Goal: Task Accomplishment & Management: Use online tool/utility

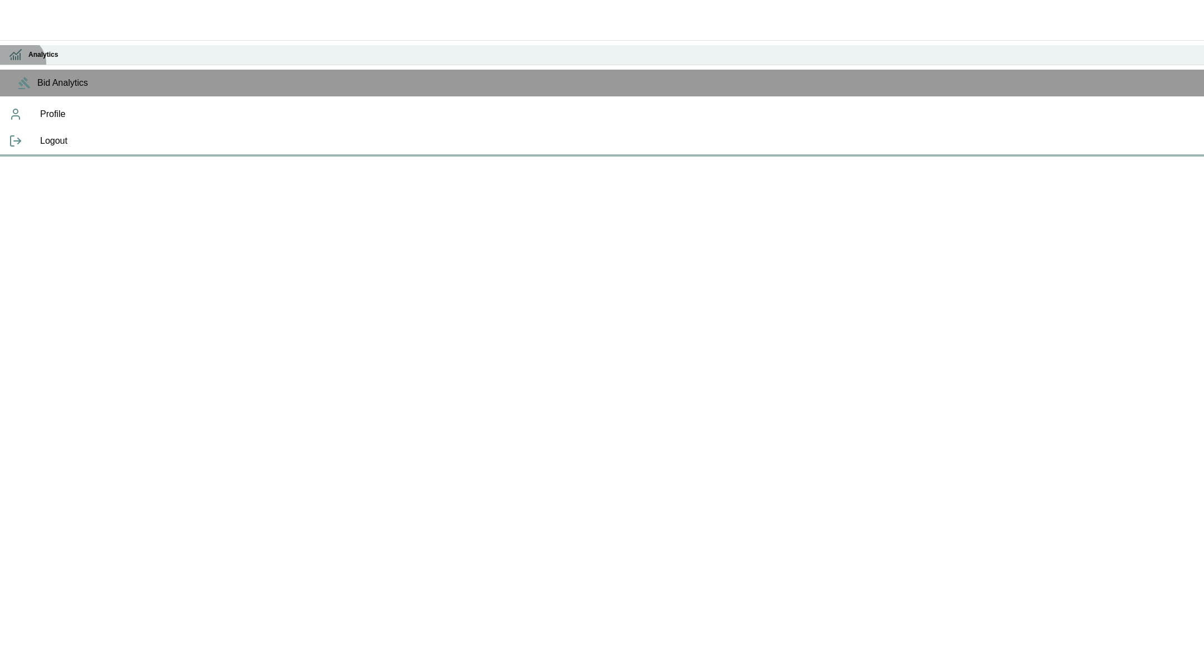
click at [18, 62] on div "Analytics" at bounding box center [602, 55] width 1204 height 20
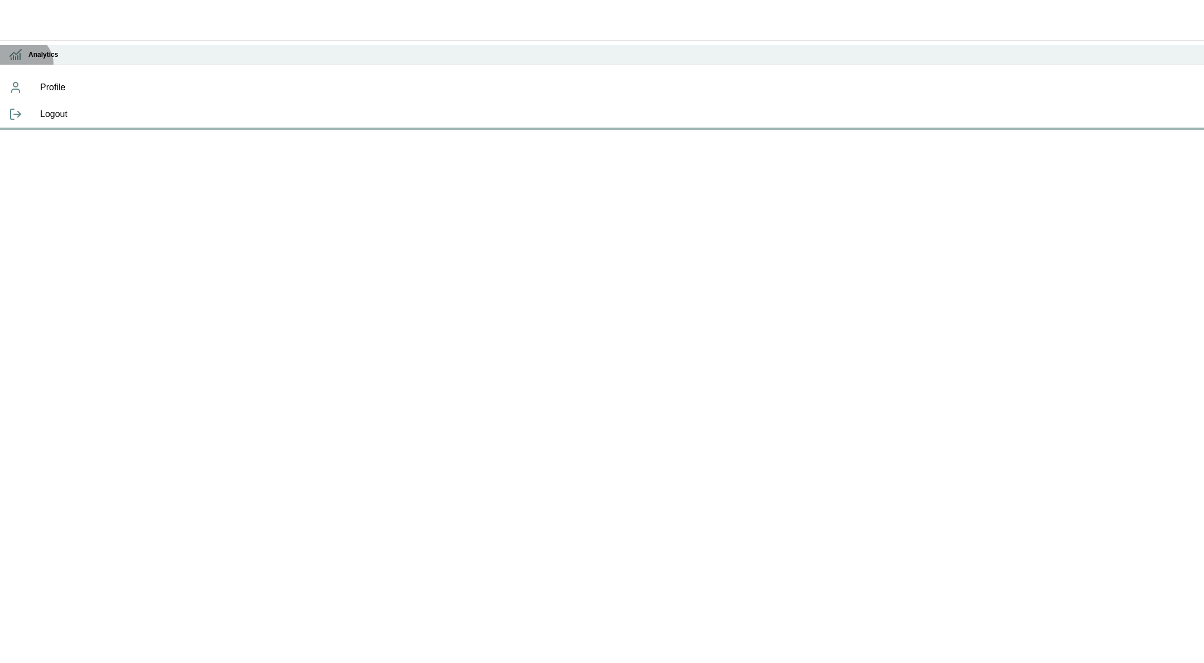
click at [23, 62] on div "Analytics" at bounding box center [602, 55] width 1204 height 20
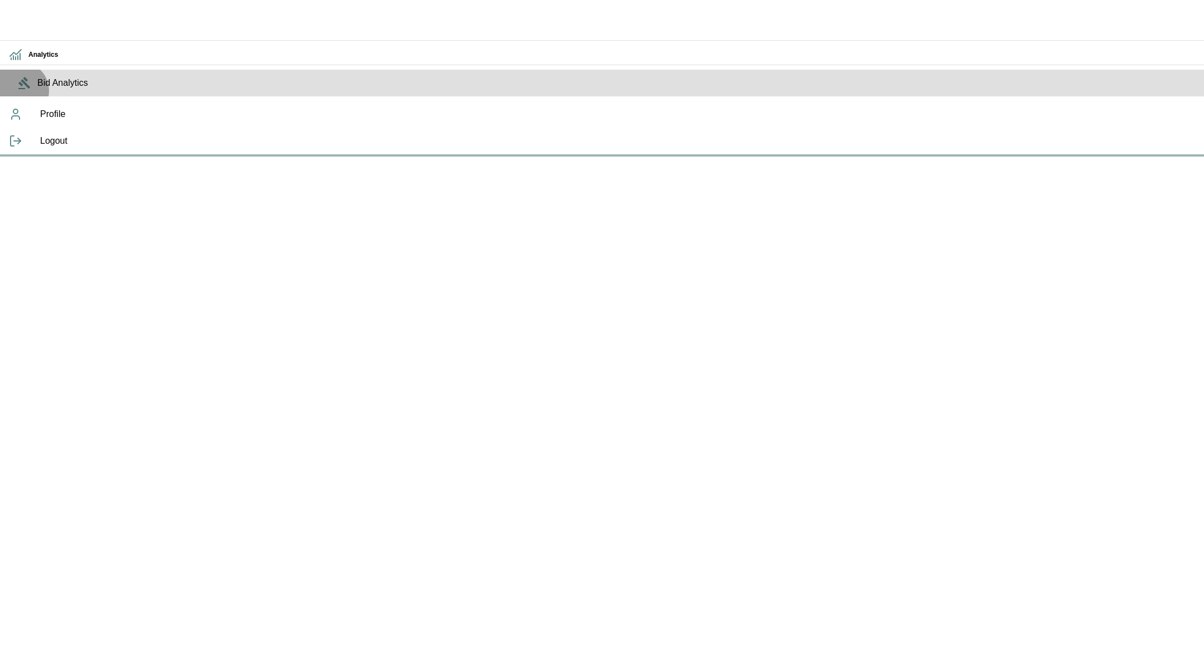
click at [37, 90] on span "Bid Analytics" at bounding box center [616, 82] width 1158 height 13
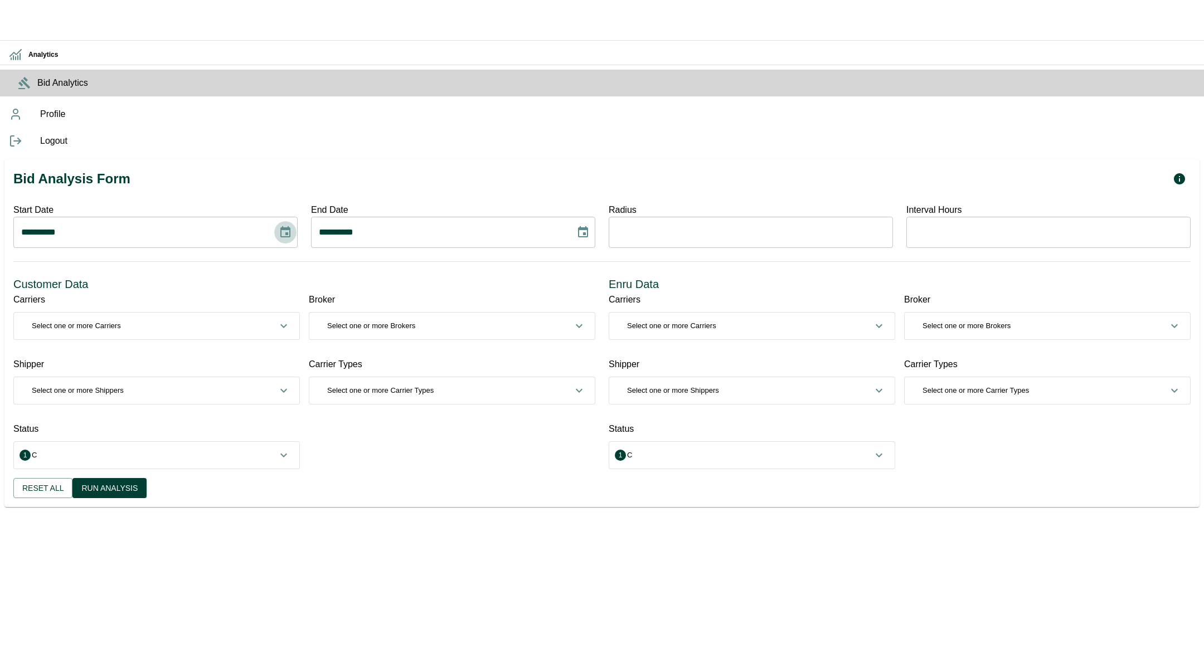
click at [297, 221] on button "Choose date, selected date is Aug 31, 2025" at bounding box center [285, 232] width 22 height 22
click at [199, 110] on icon "Previous month" at bounding box center [198, 111] width 13 height 13
click at [81, 157] on button "1" at bounding box center [82, 159] width 20 height 20
type input "**********"
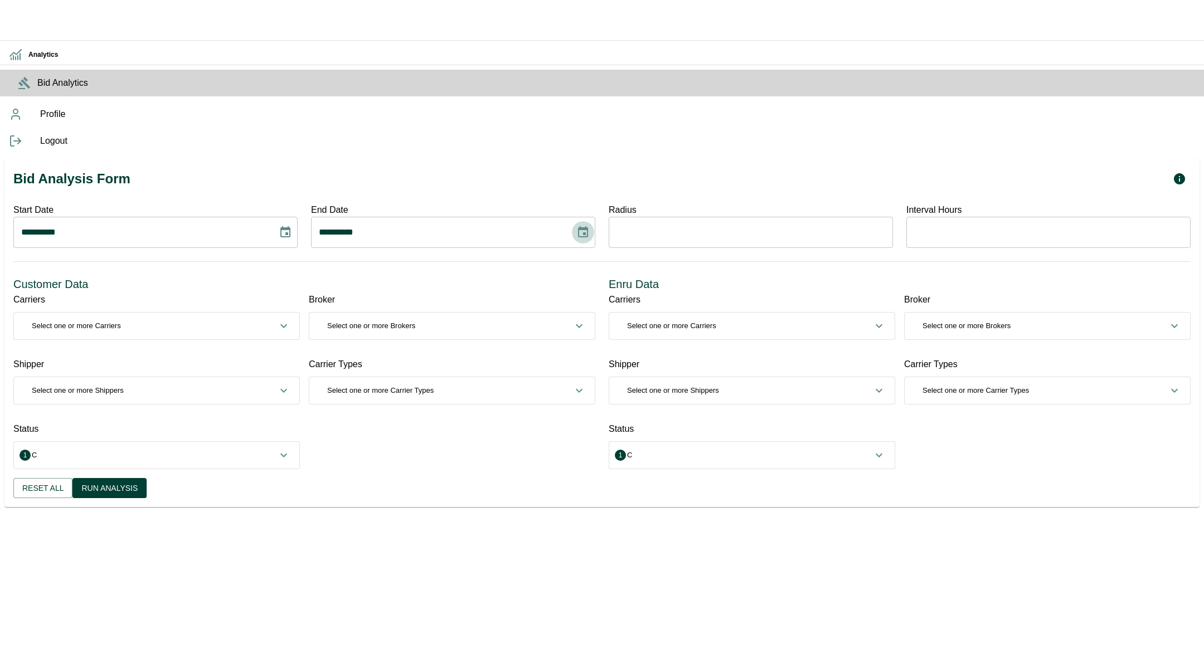
click at [588, 226] on icon "Choose date, selected date is Sep 14, 2025" at bounding box center [583, 231] width 10 height 11
click at [480, 109] on icon "Previous month" at bounding box center [482, 111] width 13 height 13
click at [385, 243] on button "30" at bounding box center [389, 244] width 20 height 20
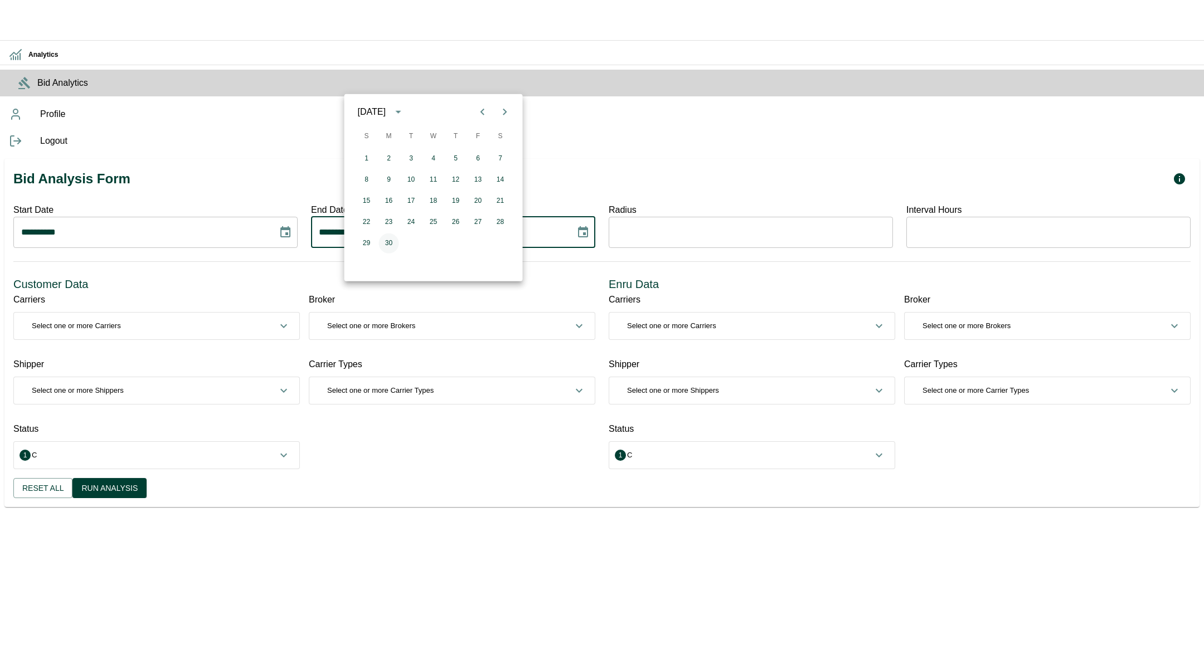
type input "**********"
drag, startPoint x: 71, startPoint y: 145, endPoint x: 169, endPoint y: 145, distance: 97.6
click at [169, 275] on div "Customer Data" at bounding box center [304, 284] width 582 height 18
click at [277, 385] on span "0 Select one or more Shippers" at bounding box center [150, 390] width 254 height 11
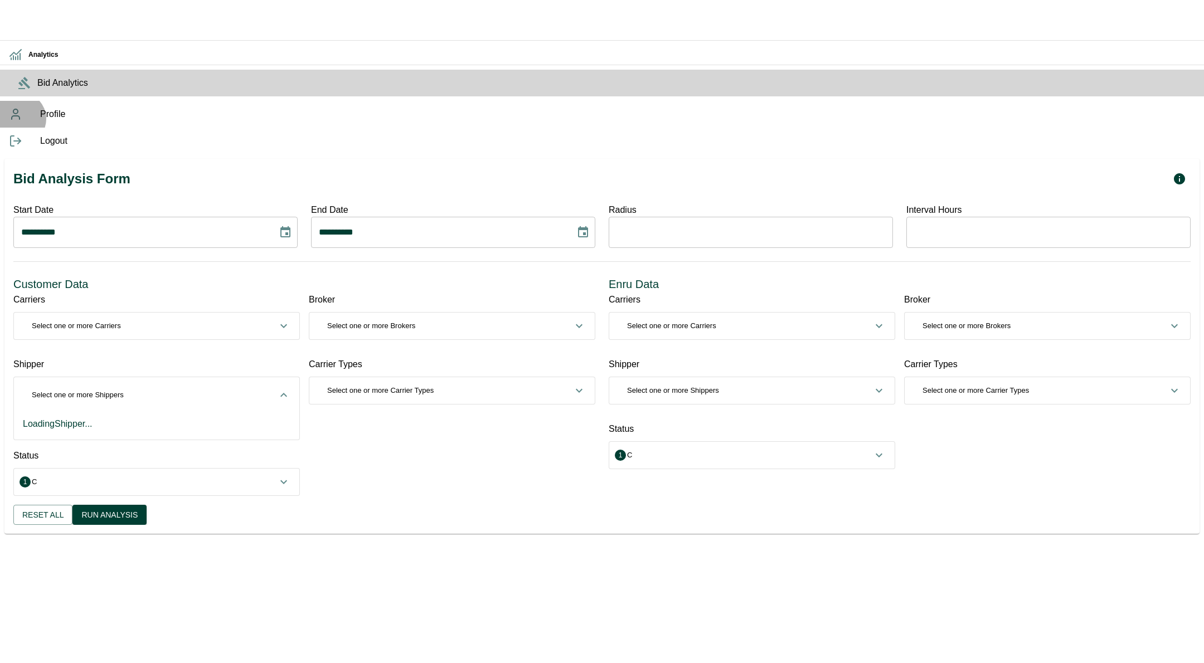
click at [18, 128] on div "Profile" at bounding box center [602, 114] width 1204 height 27
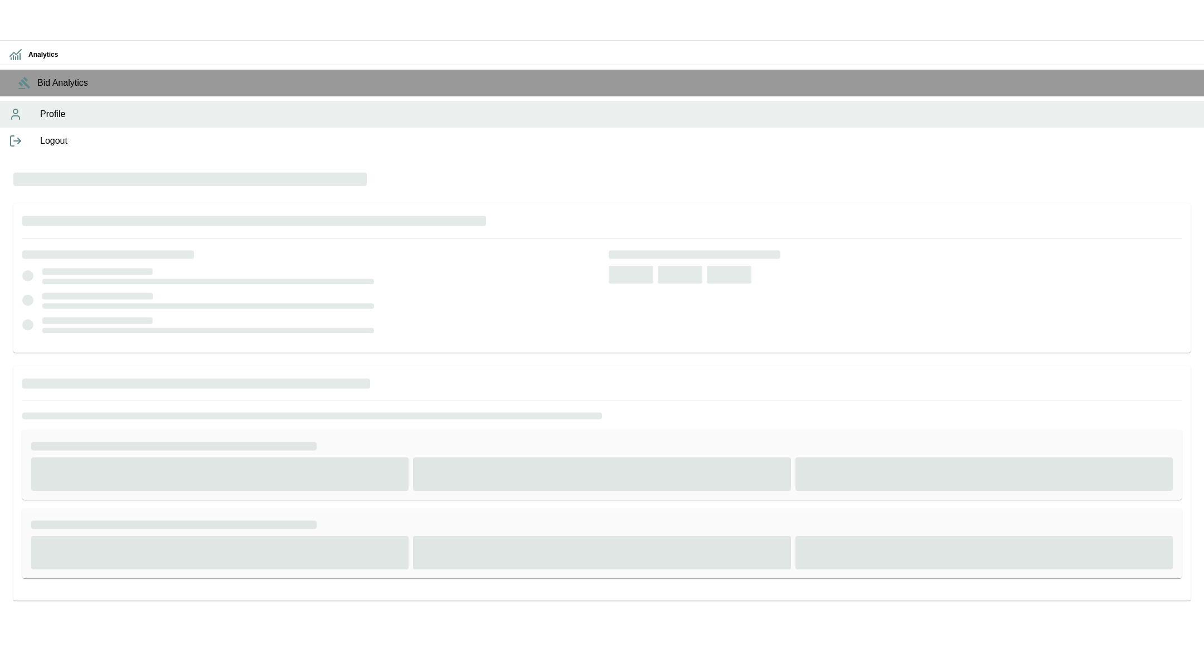
click at [12, 148] on icon at bounding box center [15, 140] width 13 height 13
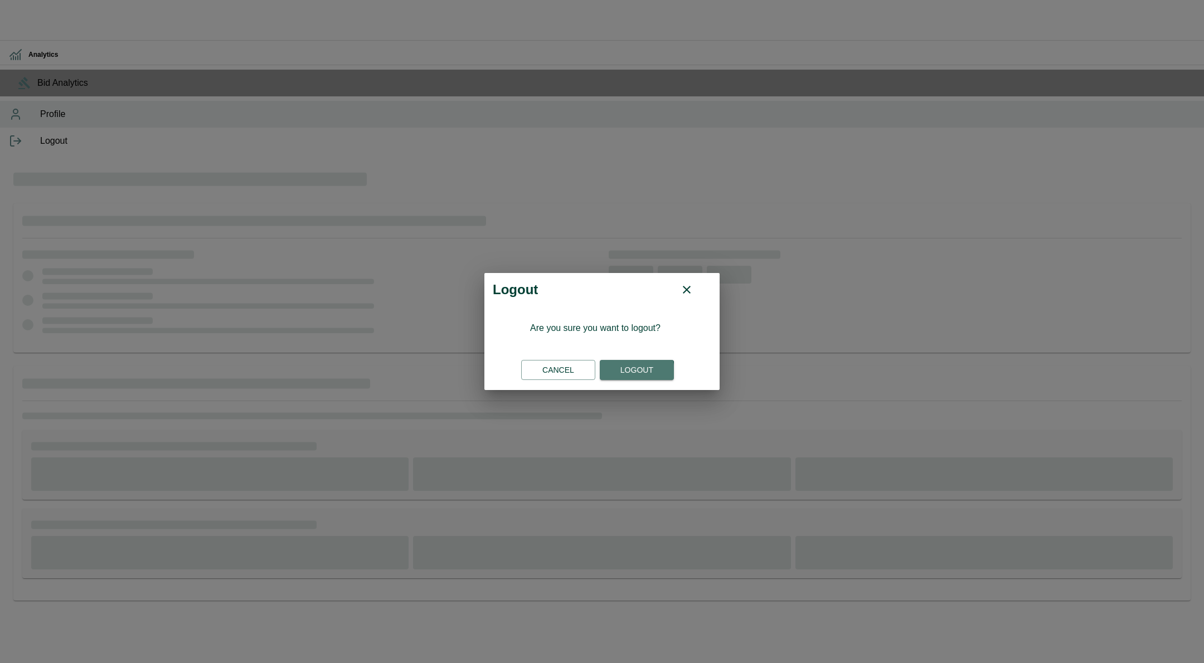
click at [624, 372] on button "Logout" at bounding box center [637, 370] width 74 height 21
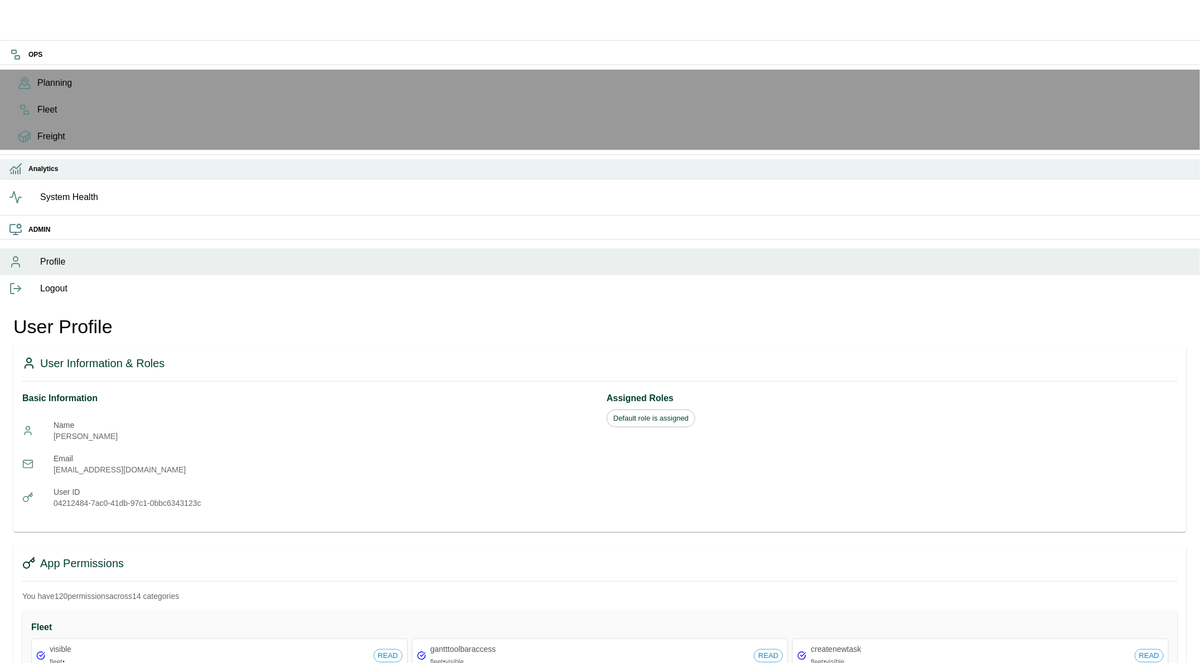
click at [18, 174] on icon at bounding box center [18, 172] width 0 height 4
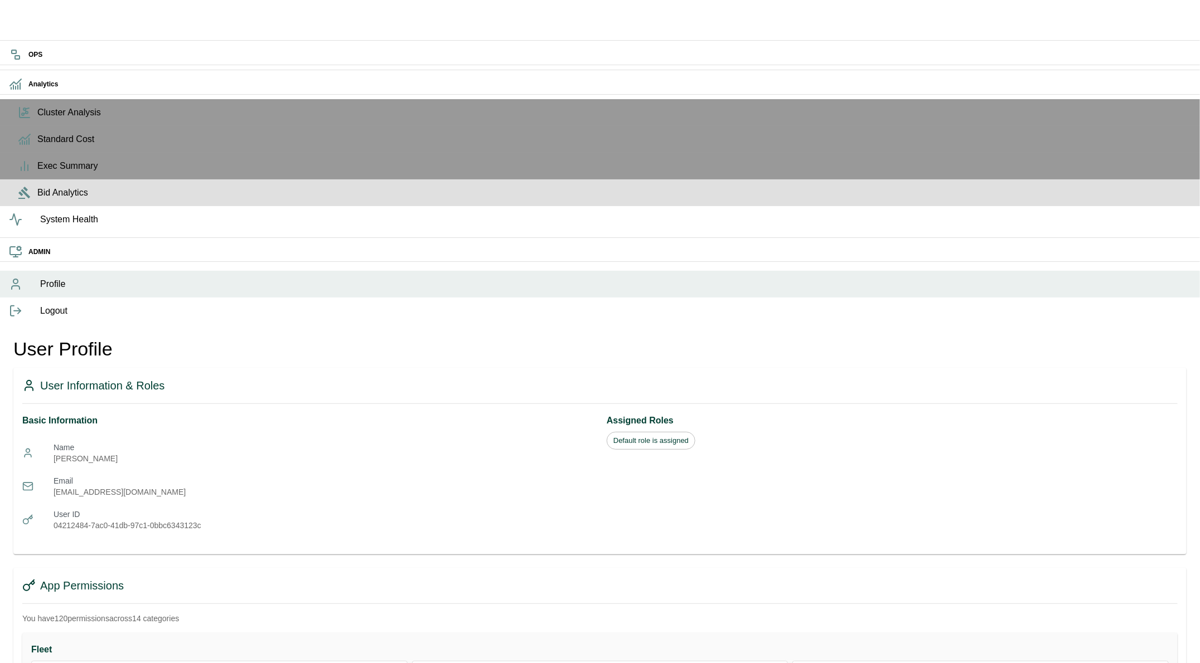
click at [37, 200] on span "Bid Analytics" at bounding box center [613, 192] width 1153 height 13
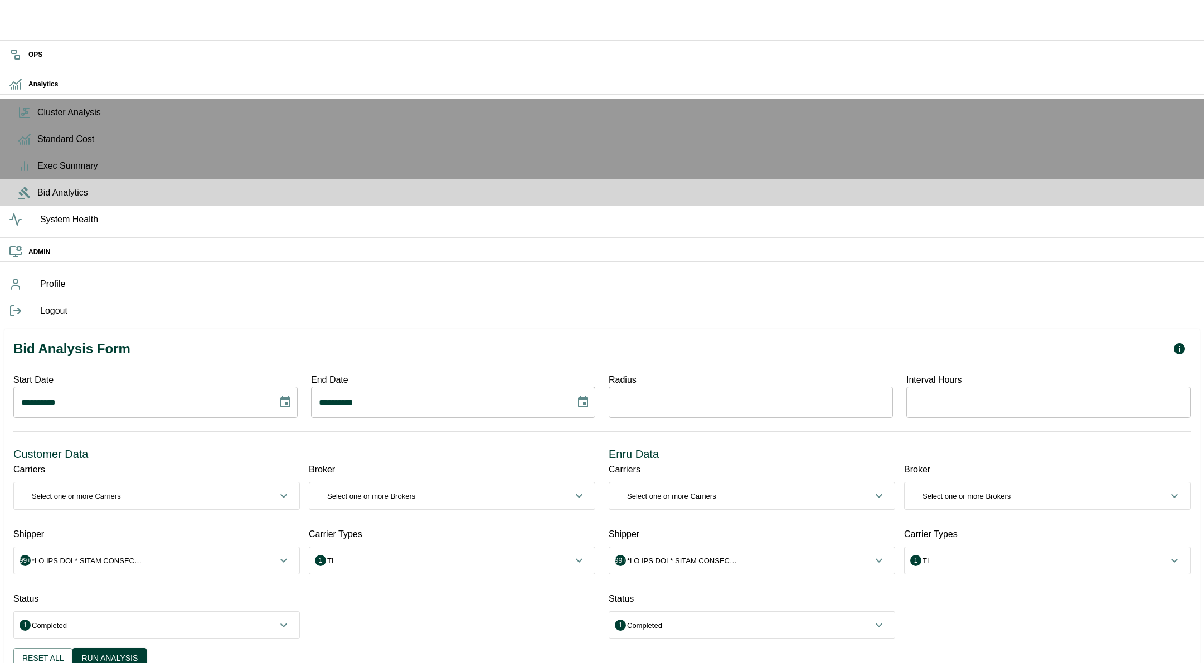
click at [297, 391] on button "Choose date, selected date is Aug 31, 2025" at bounding box center [285, 402] width 22 height 22
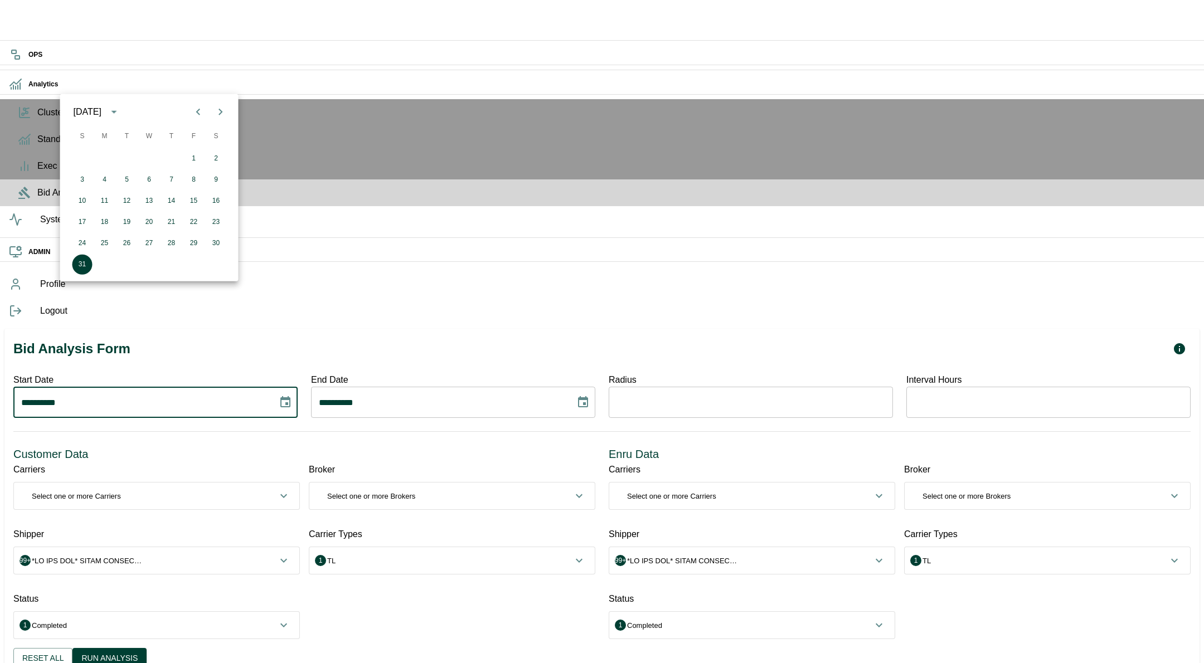
click at [124, 110] on button "calendar view is open, switch to year view" at bounding box center [114, 112] width 19 height 19
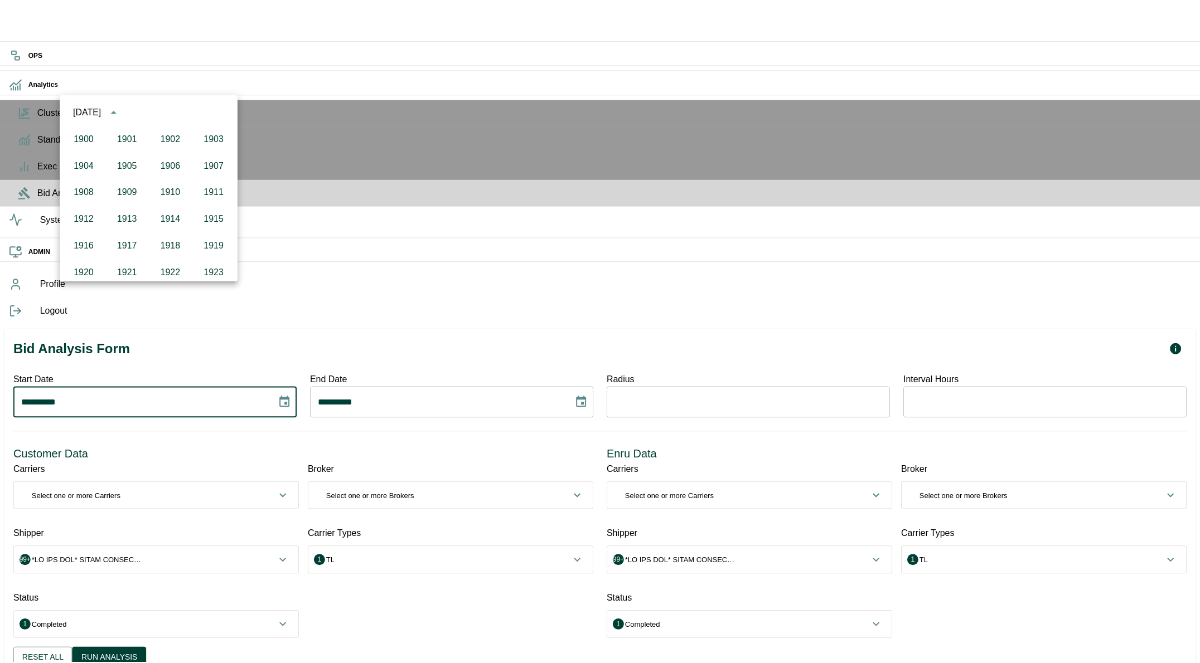
scroll to position [765, 0]
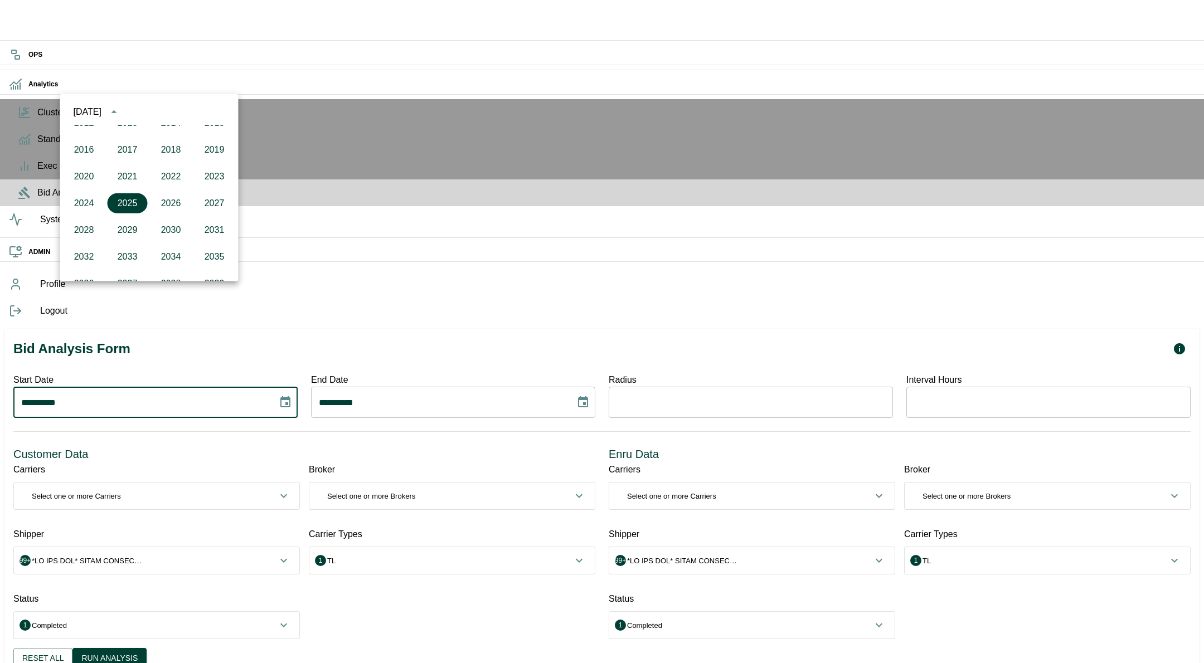
click at [121, 112] on icon "year view is open, switch to calendar view" at bounding box center [114, 111] width 13 height 13
click at [197, 113] on icon "Previous month" at bounding box center [198, 112] width 4 height 7
click at [85, 162] on button "1" at bounding box center [82, 159] width 20 height 20
type input "**********"
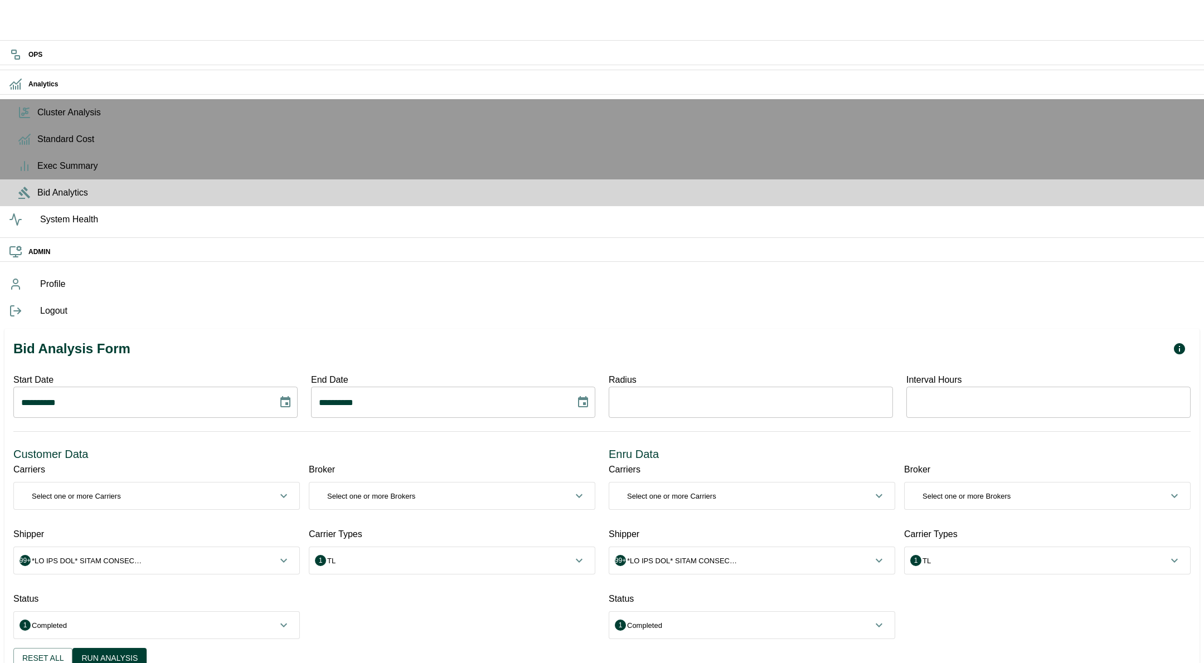
click at [590, 396] on icon "Choose date, selected date is Sep 14, 2025" at bounding box center [582, 402] width 13 height 13
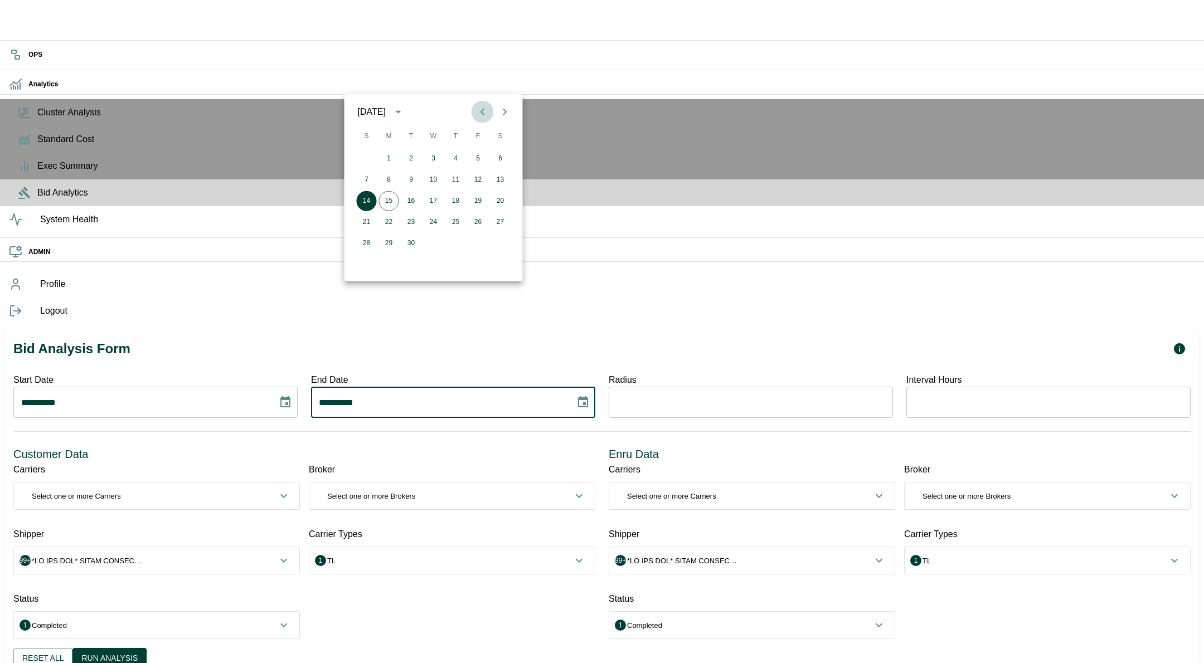
click at [481, 111] on icon "Previous month" at bounding box center [483, 112] width 4 height 7
click at [481, 115] on icon "Previous month" at bounding box center [482, 111] width 13 height 13
click at [390, 240] on button "30" at bounding box center [389, 244] width 20 height 20
type input "**********"
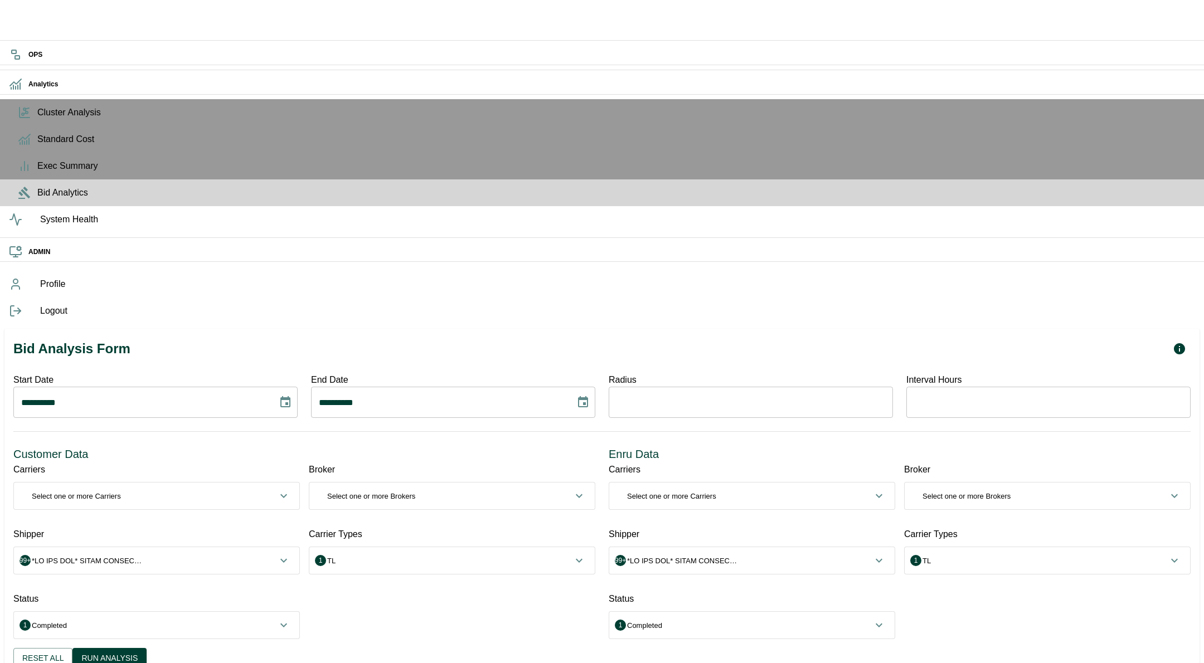
click at [277, 491] on span "0 Select one or more Carriers" at bounding box center [150, 496] width 254 height 11
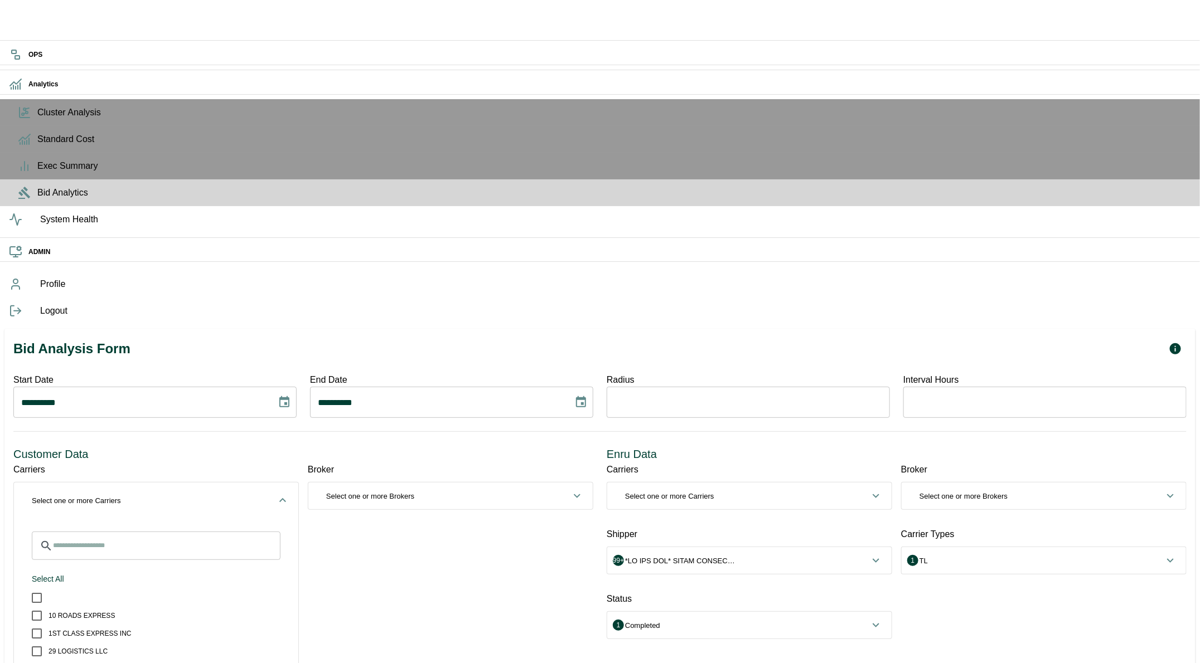
click at [289, 494] on icon "button" at bounding box center [282, 500] width 13 height 13
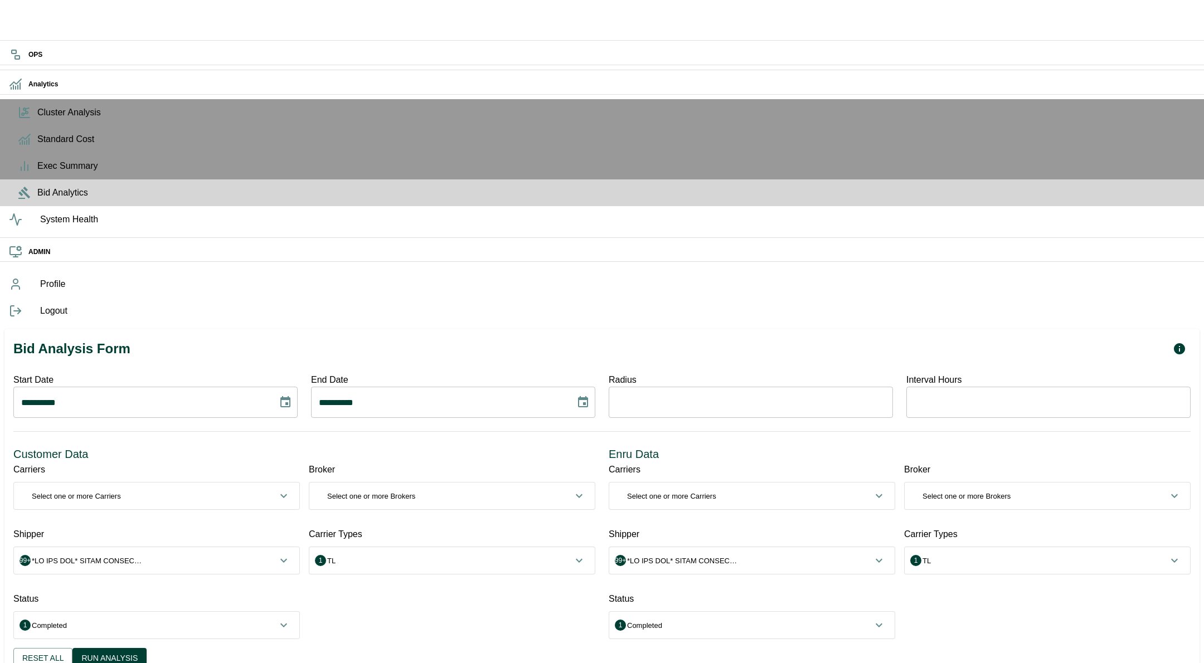
click at [415, 491] on p "Select one or more Brokers" at bounding box center [371, 496] width 88 height 11
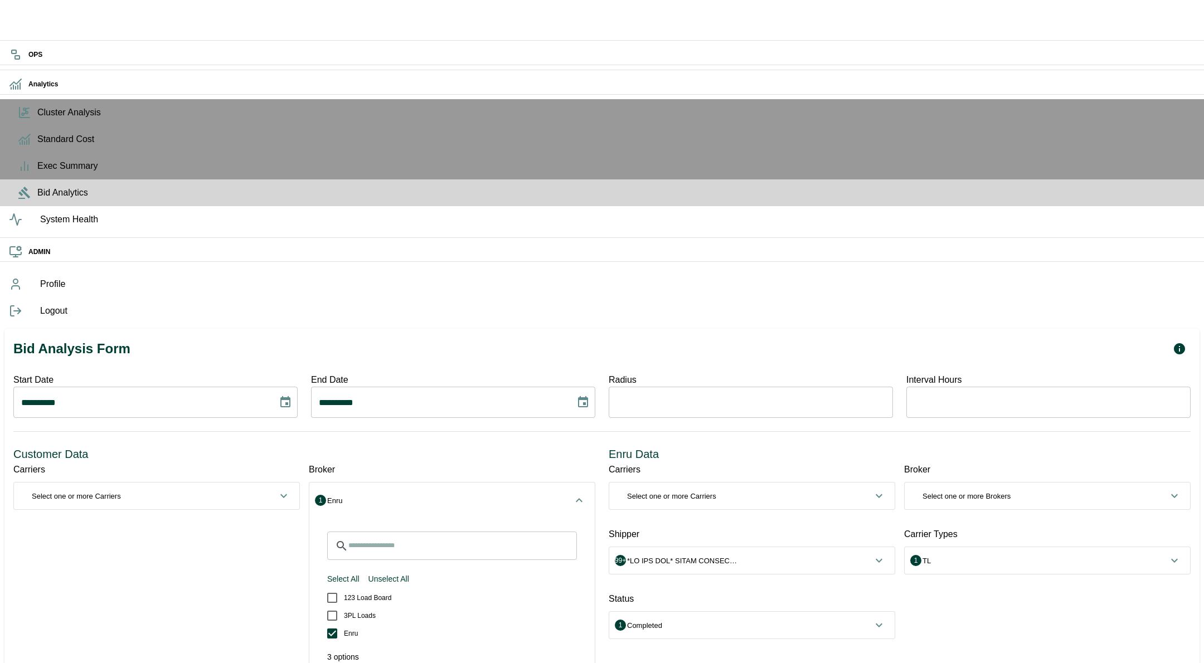
click at [411, 496] on span "1 Enru" at bounding box center [445, 501] width 254 height 11
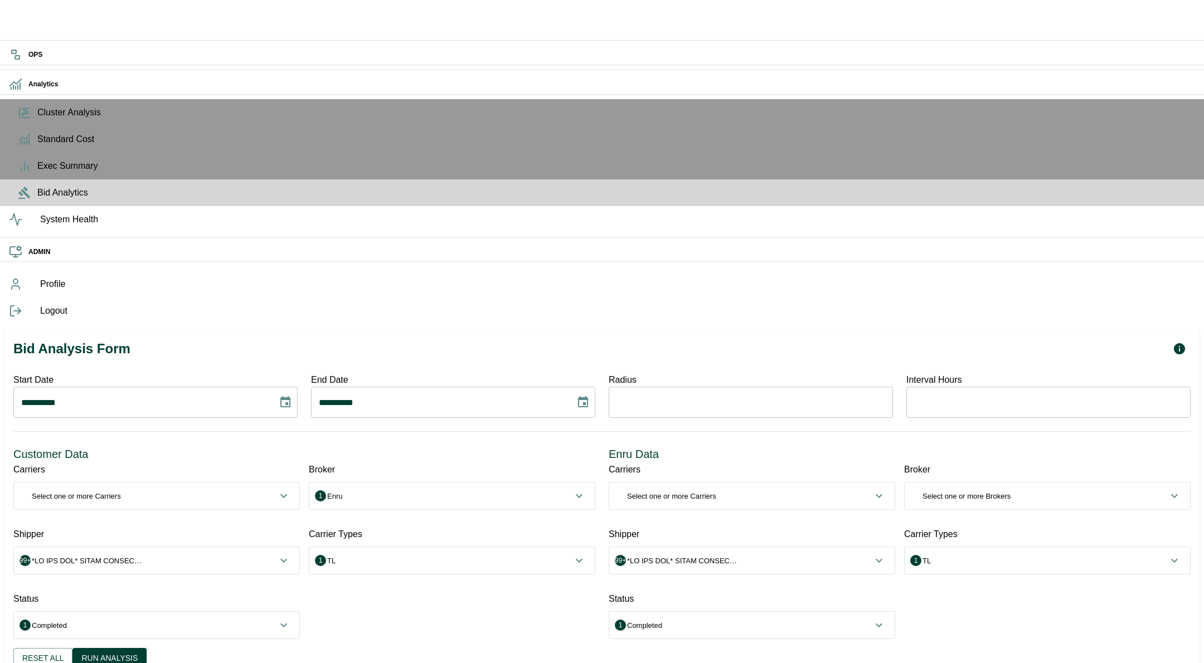
click at [244, 556] on span "99+" at bounding box center [150, 561] width 254 height 11
click at [210, 596] on input "Search for Shipper" at bounding box center [166, 610] width 227 height 28
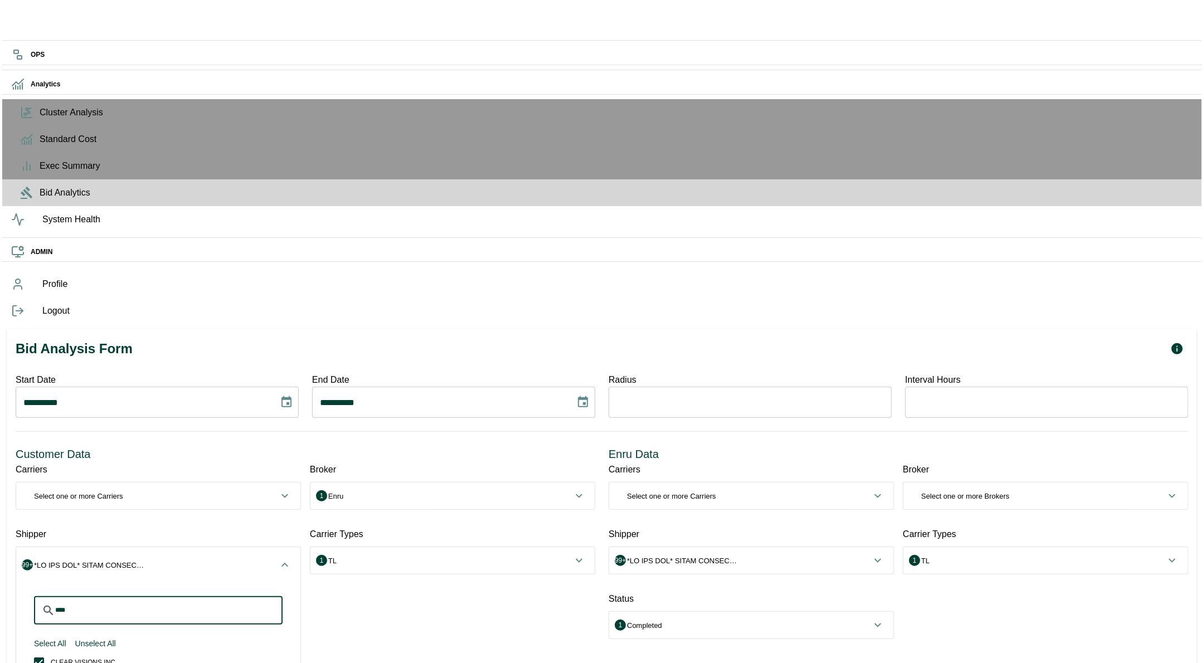
scroll to position [0, 0]
type input "*****"
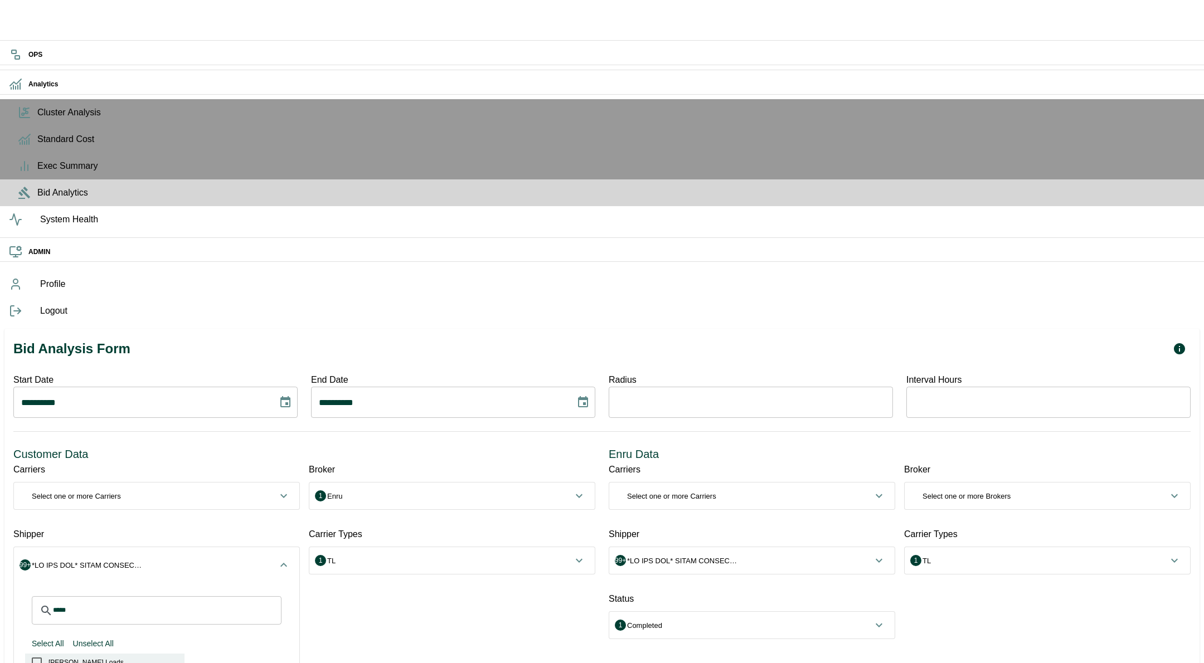
click at [120, 658] on span "[PERSON_NAME] Loads" at bounding box center [85, 663] width 75 height 10
click at [401, 519] on div "Carrier Types 1 TL ​ Select All Unselect All TL LTL Other Test Intermodal Custo…" at bounding box center [447, 610] width 295 height 183
click at [290, 559] on icon "button" at bounding box center [283, 565] width 13 height 13
click at [981, 491] on p "Select one or more Brokers" at bounding box center [967, 496] width 88 height 11
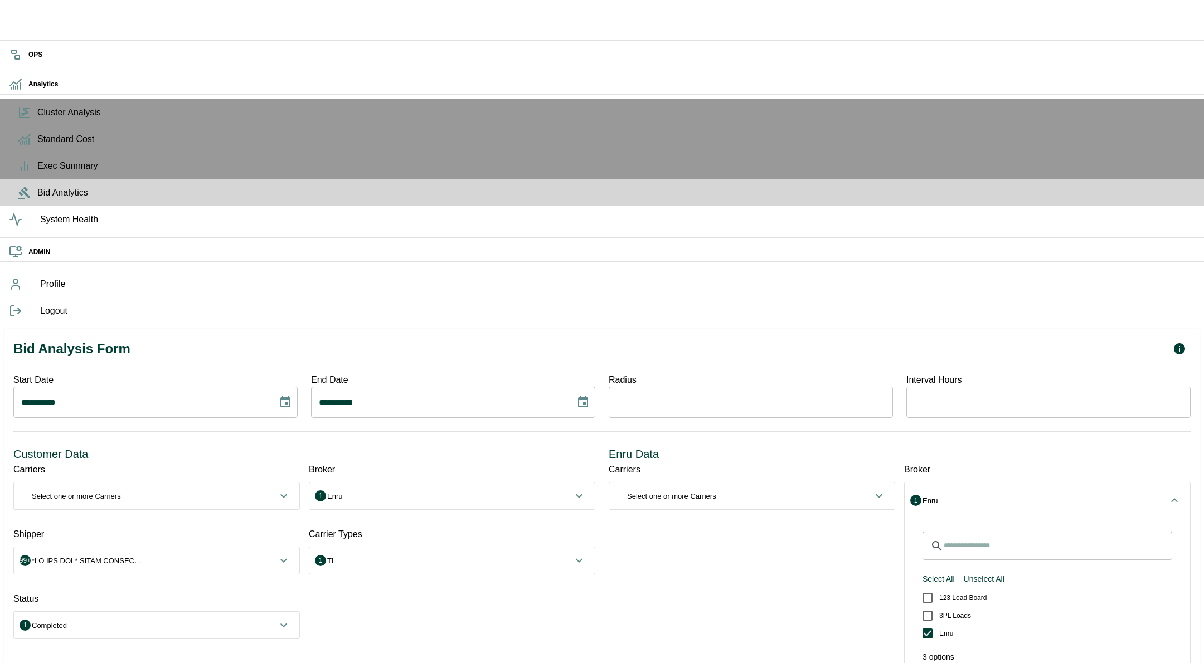
type input "*****"
click at [1171, 498] on icon "button" at bounding box center [1174, 500] width 7 height 4
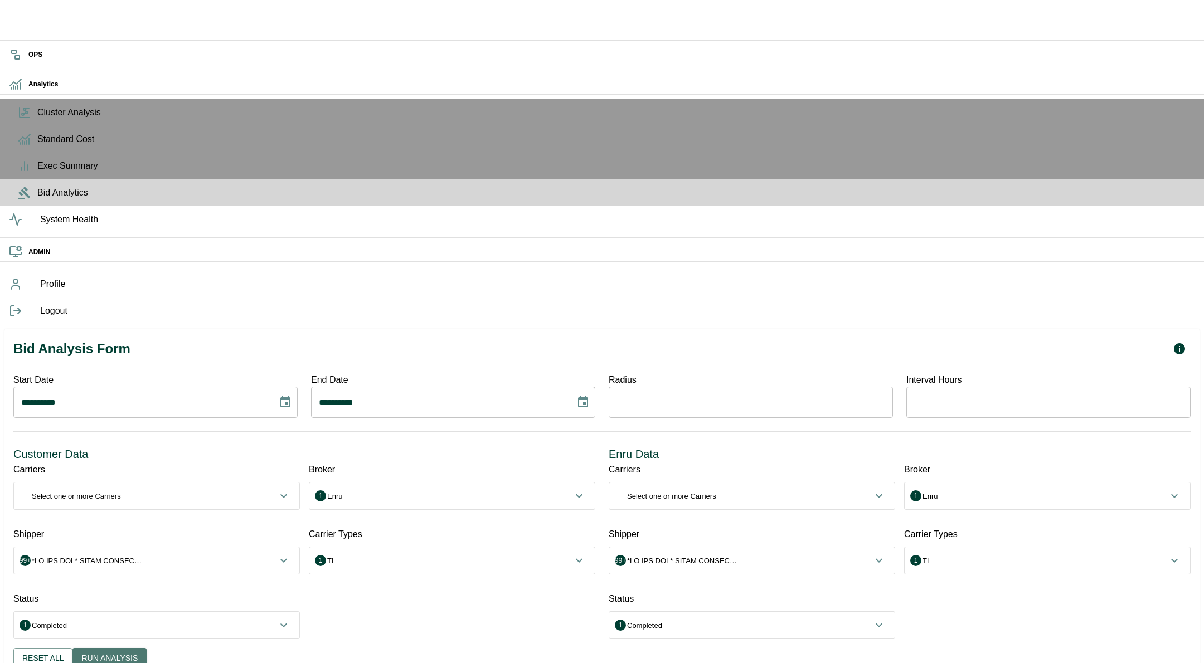
click at [147, 648] on button "Run Analysis" at bounding box center [109, 658] width 74 height 21
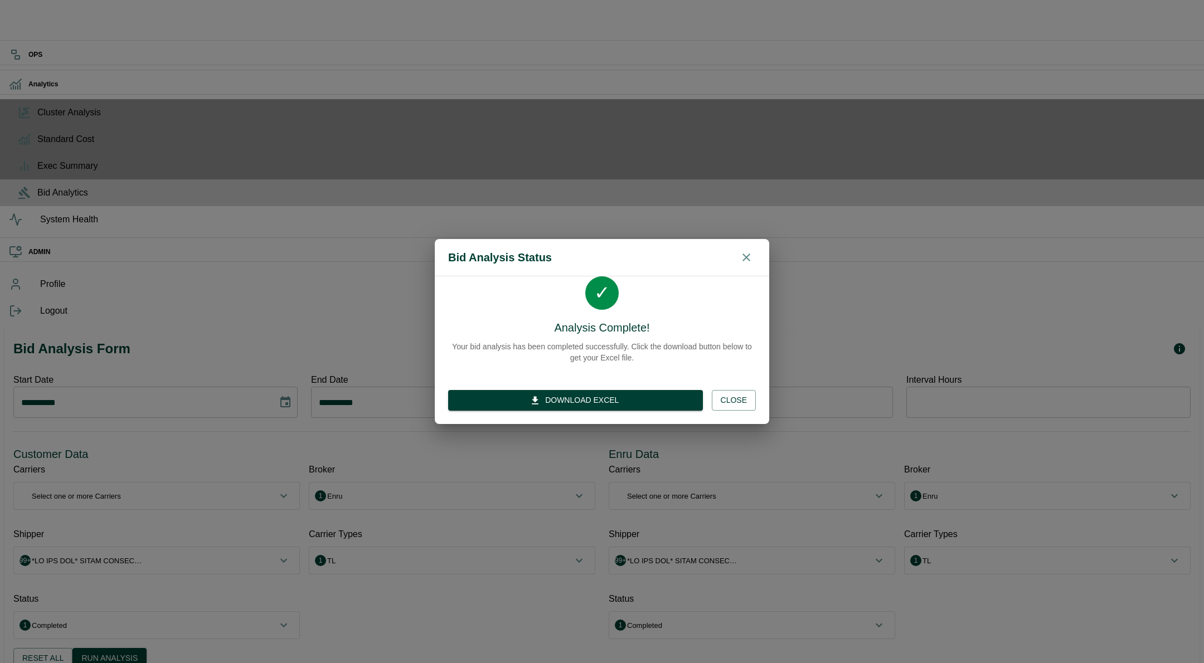
click at [642, 396] on button "Download Excel" at bounding box center [575, 400] width 255 height 21
click at [743, 400] on button "Close" at bounding box center [734, 400] width 44 height 21
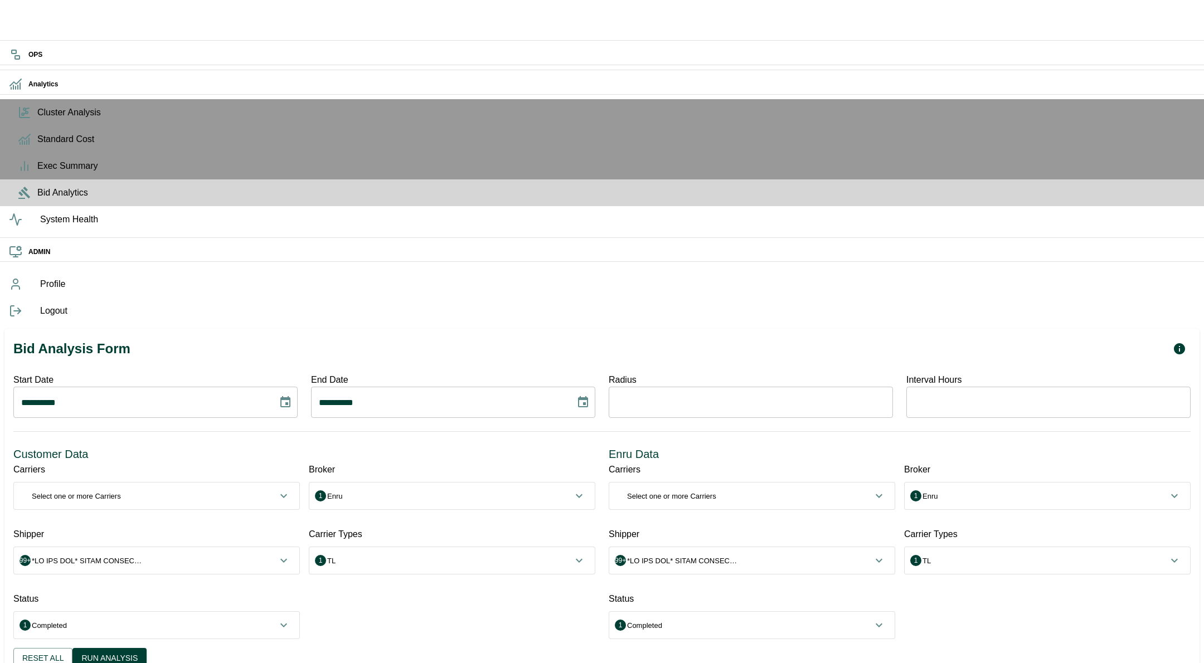
click at [619, 432] on div "Enru Data Carriers 0 Select one or more Carriers ​ Select All 10 ROADS EXPRESS …" at bounding box center [892, 540] width 595 height 216
drag, startPoint x: 21, startPoint y: 139, endPoint x: 368, endPoint y: 449, distance: 465.5
click at [368, 449] on div "**********" at bounding box center [602, 341] width 1204 height 682
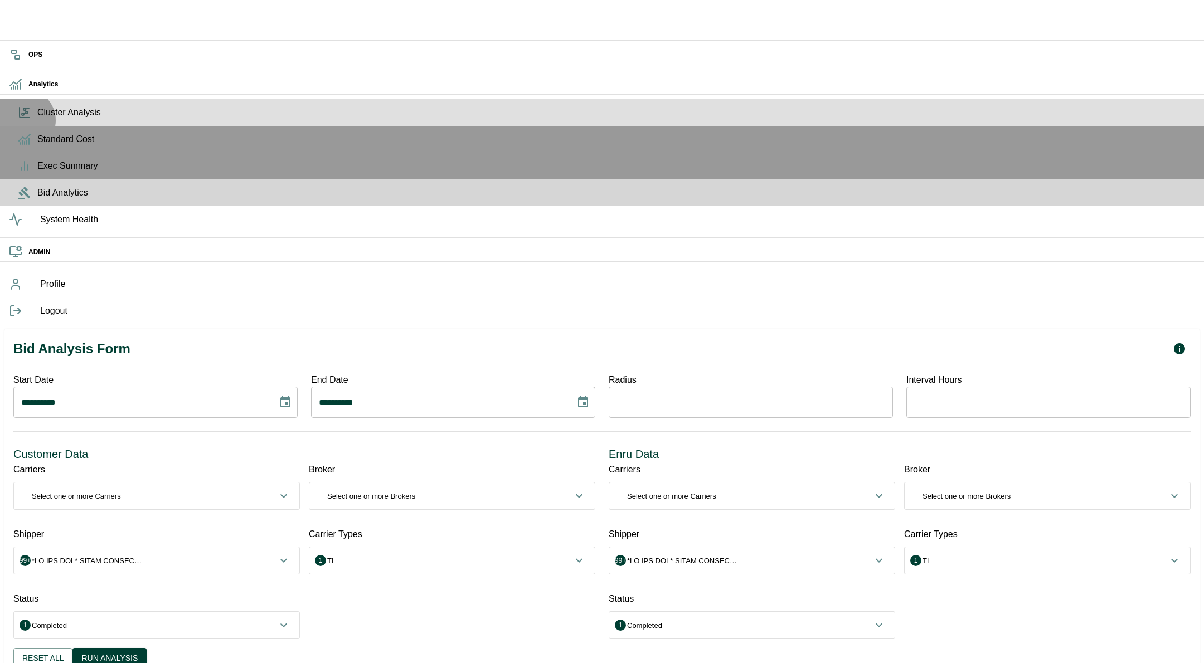
click at [37, 119] on span "Cluster Analysis" at bounding box center [616, 112] width 1158 height 13
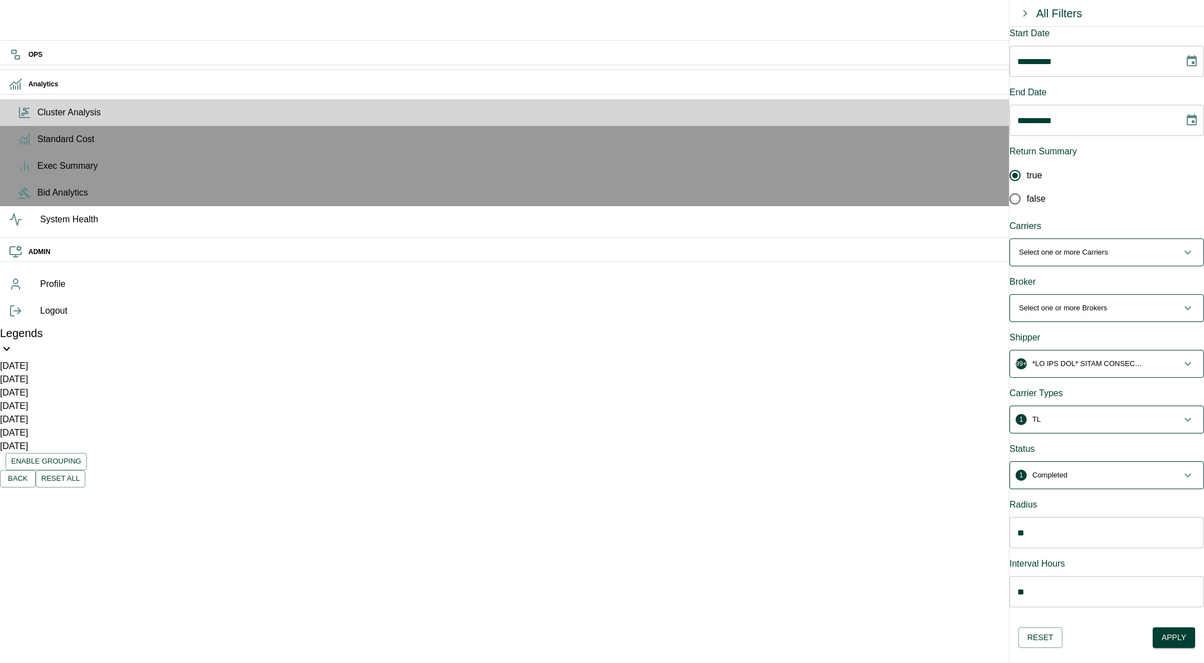
click at [1185, 65] on icon "Choose date, selected date is Aug 31, 2025" at bounding box center [1191, 61] width 13 height 13
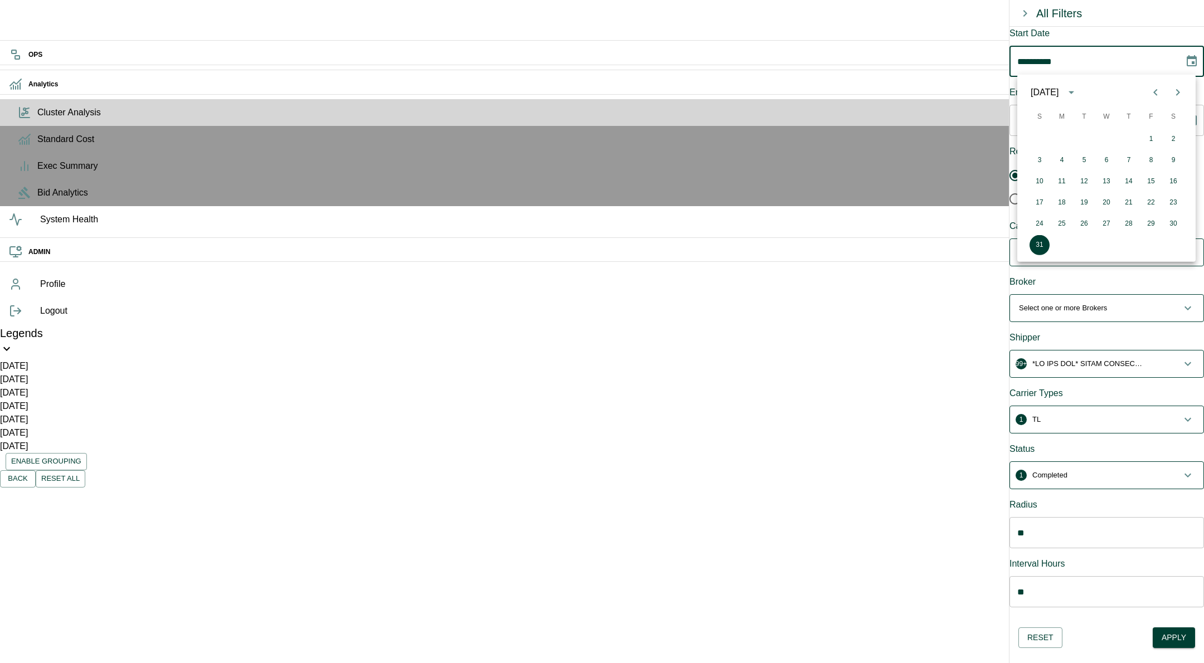
click at [1154, 91] on icon "Previous month" at bounding box center [1155, 92] width 4 height 7
click at [1039, 138] on button "1" at bounding box center [1040, 139] width 20 height 20
type input "**********"
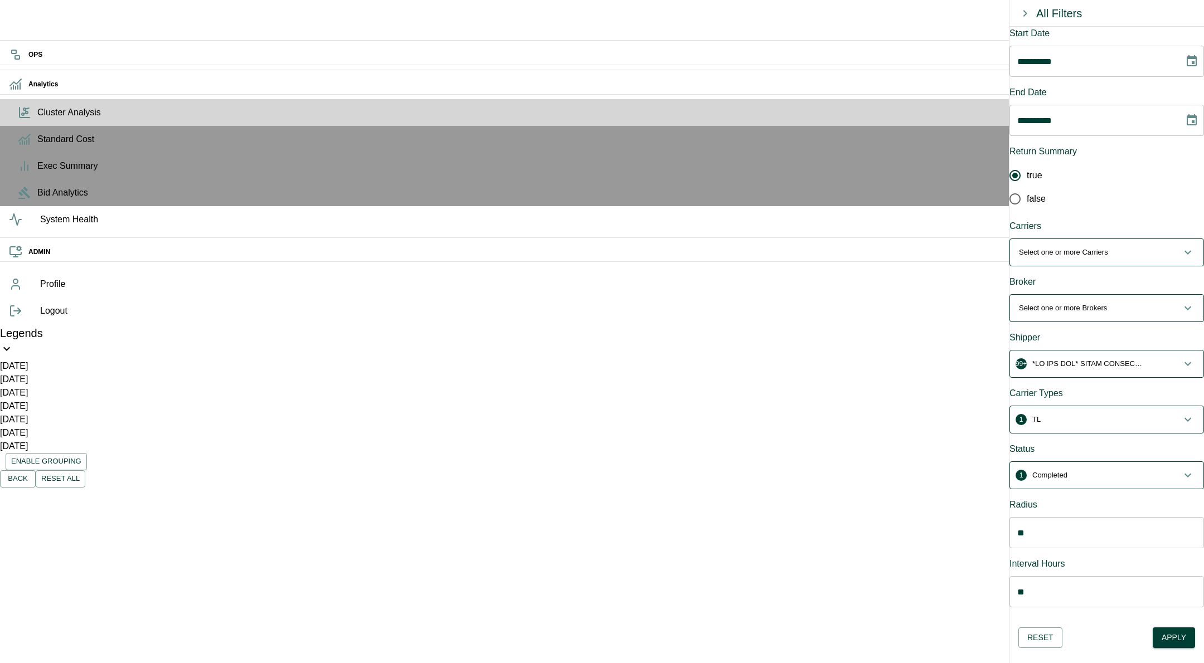
click at [1186, 114] on icon "Choose date, selected date is Sep 15, 2025" at bounding box center [1191, 120] width 13 height 13
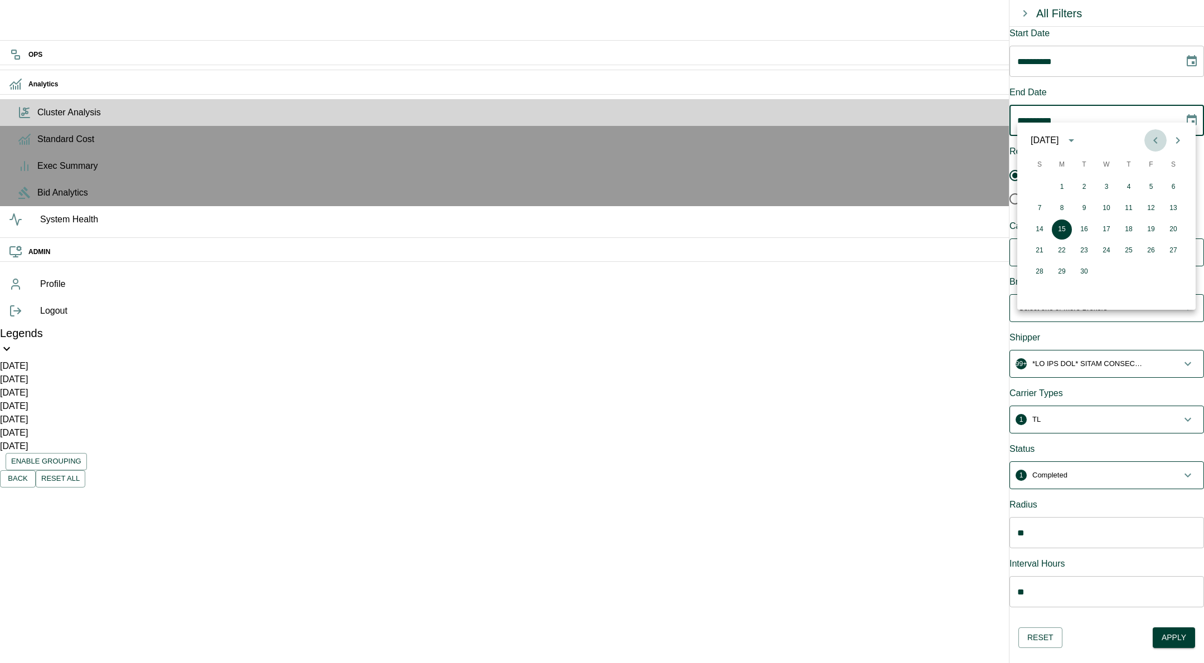
click at [1155, 140] on icon "Previous month" at bounding box center [1155, 140] width 13 height 13
click at [1060, 270] on button "30" at bounding box center [1062, 272] width 20 height 20
type input "**********"
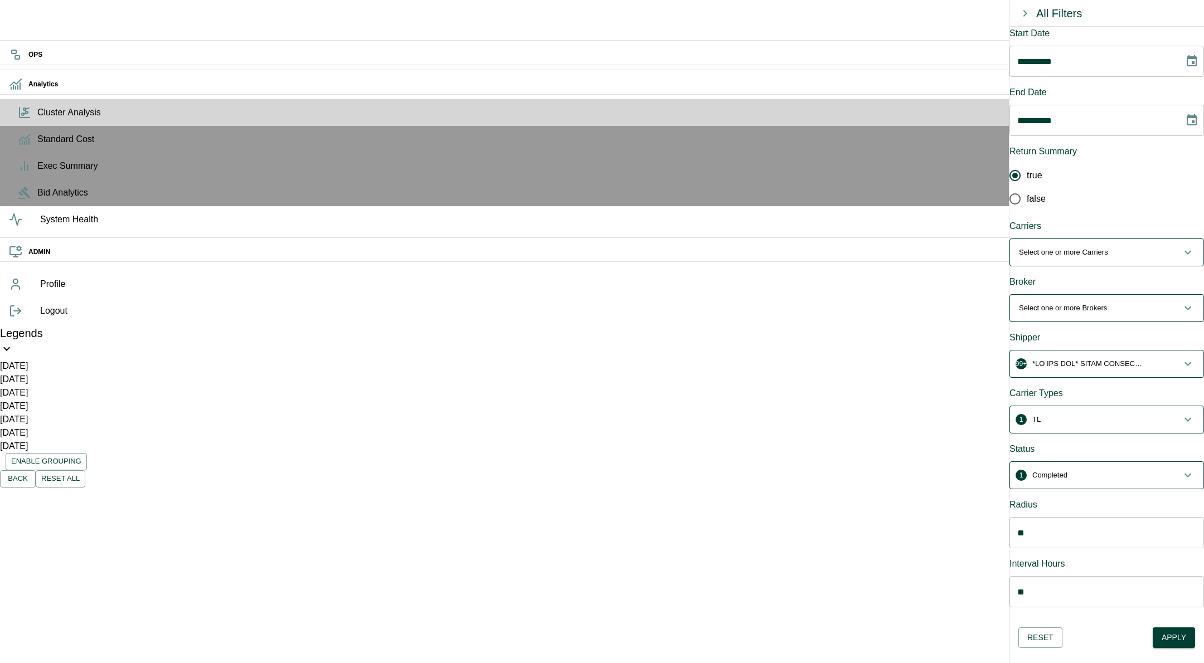
click at [1080, 303] on p "Select one or more Brokers" at bounding box center [1063, 308] width 88 height 11
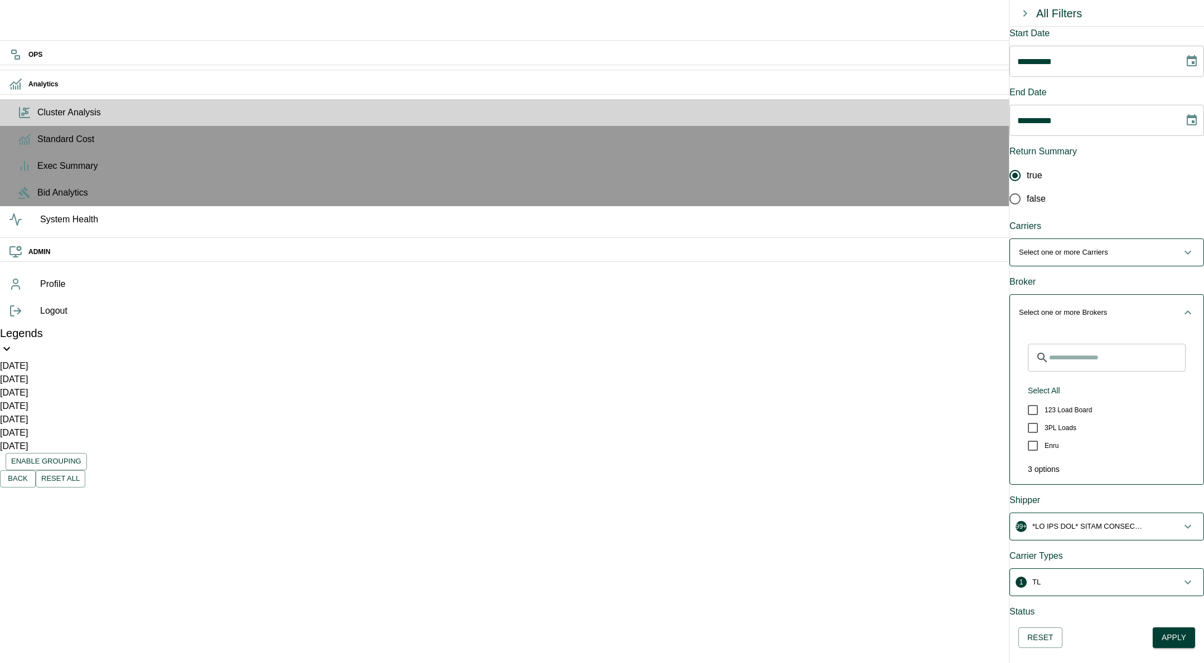
click at [1080, 307] on p "Select one or more Brokers" at bounding box center [1063, 312] width 88 height 11
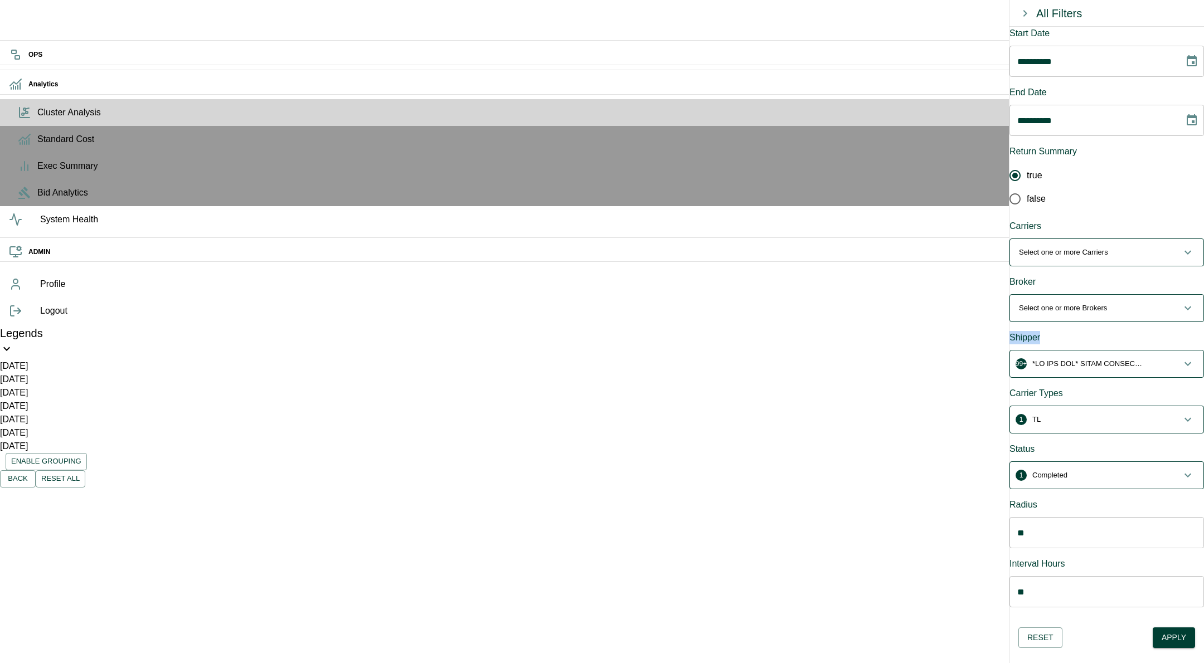
drag, startPoint x: 1056, startPoint y: 315, endPoint x: 1019, endPoint y: 313, distance: 37.4
click at [1019, 331] on div "Shipper" at bounding box center [1107, 337] width 195 height 13
click at [1020, 331] on div "Shipper" at bounding box center [1107, 337] width 195 height 13
drag, startPoint x: 1017, startPoint y: 313, endPoint x: 1068, endPoint y: 313, distance: 50.7
click at [1068, 331] on div "Shipper" at bounding box center [1107, 337] width 195 height 13
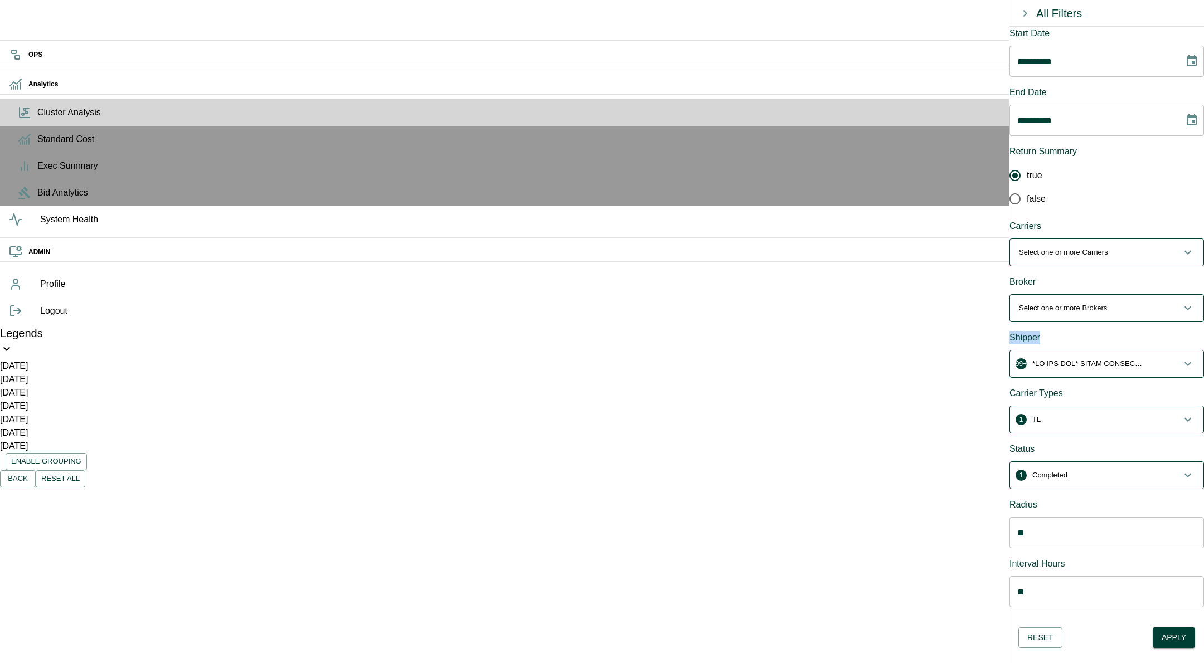
click at [1068, 331] on div "Shipper" at bounding box center [1107, 337] width 195 height 13
drag, startPoint x: 72, startPoint y: 124, endPoint x: 43, endPoint y: 45, distance: 83.8
click at [43, 324] on div "Legends [DATE] [DATE] [DATE] [DATE] [DATE] [DATE] [DATE]" at bounding box center [602, 388] width 1204 height 129
drag, startPoint x: 46, startPoint y: 46, endPoint x: 85, endPoint y: 126, distance: 89.3
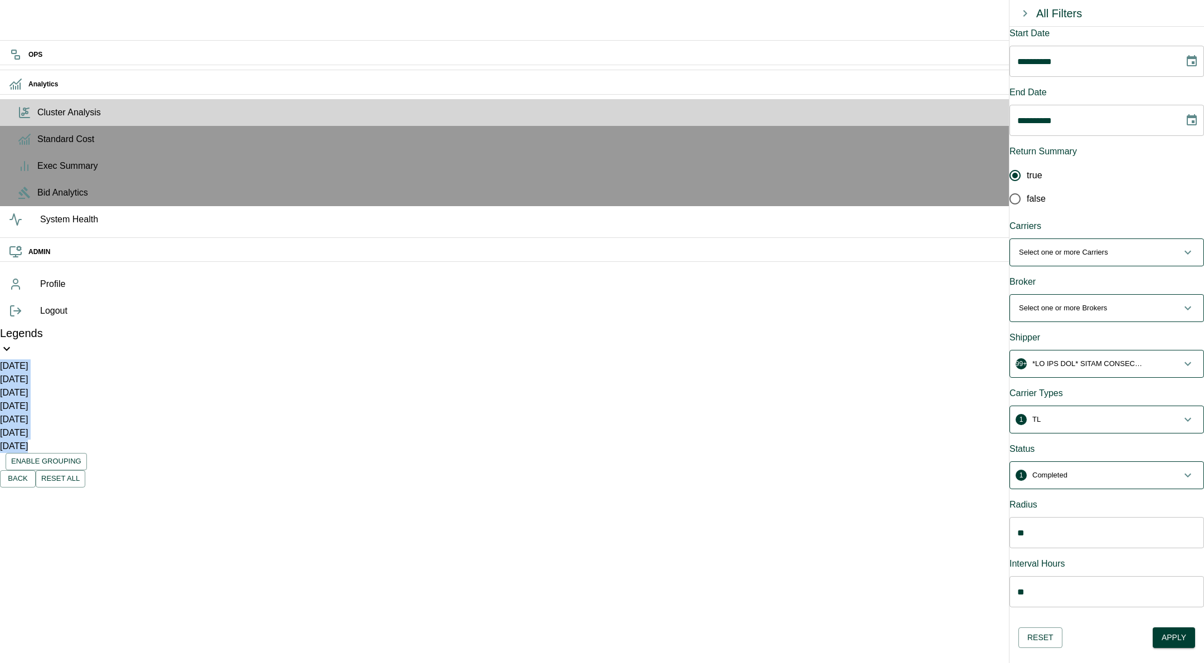
click at [85, 324] on div "Legends [DATE] [DATE] [DATE] [DATE] [DATE] [DATE] [DATE]" at bounding box center [602, 388] width 1204 height 129
click at [85, 440] on div "[DATE]" at bounding box center [602, 446] width 1204 height 13
click at [1119, 358] on p "button" at bounding box center [1087, 363] width 111 height 11
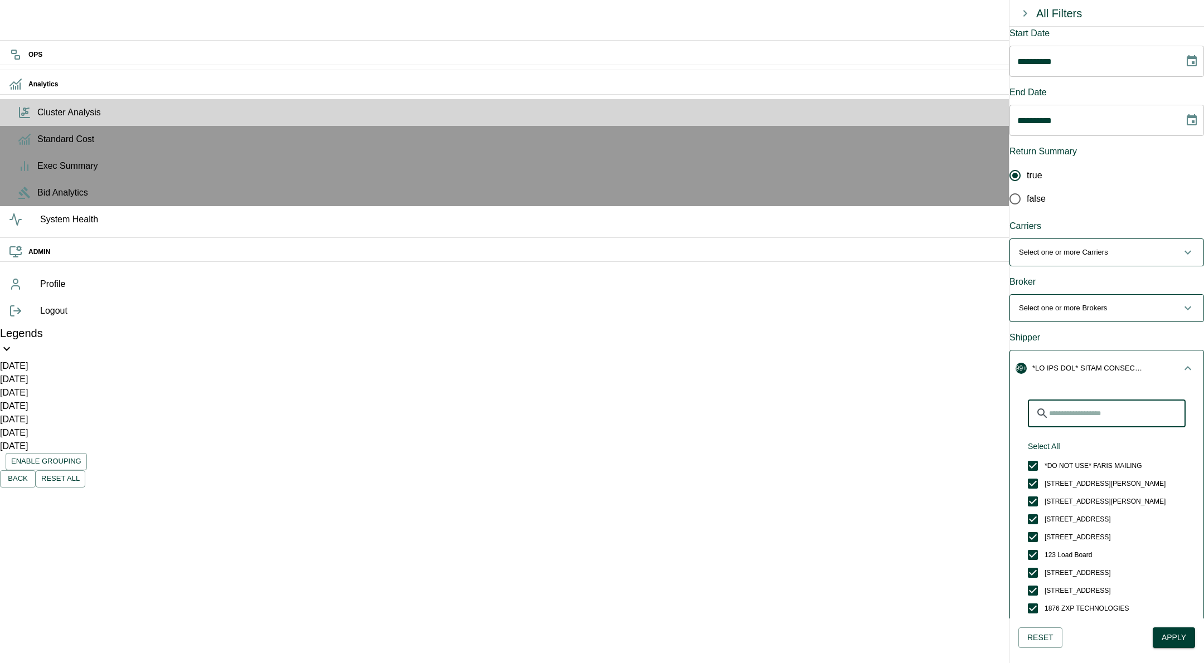
click at [1076, 400] on input "Search for Shippers" at bounding box center [1117, 414] width 137 height 28
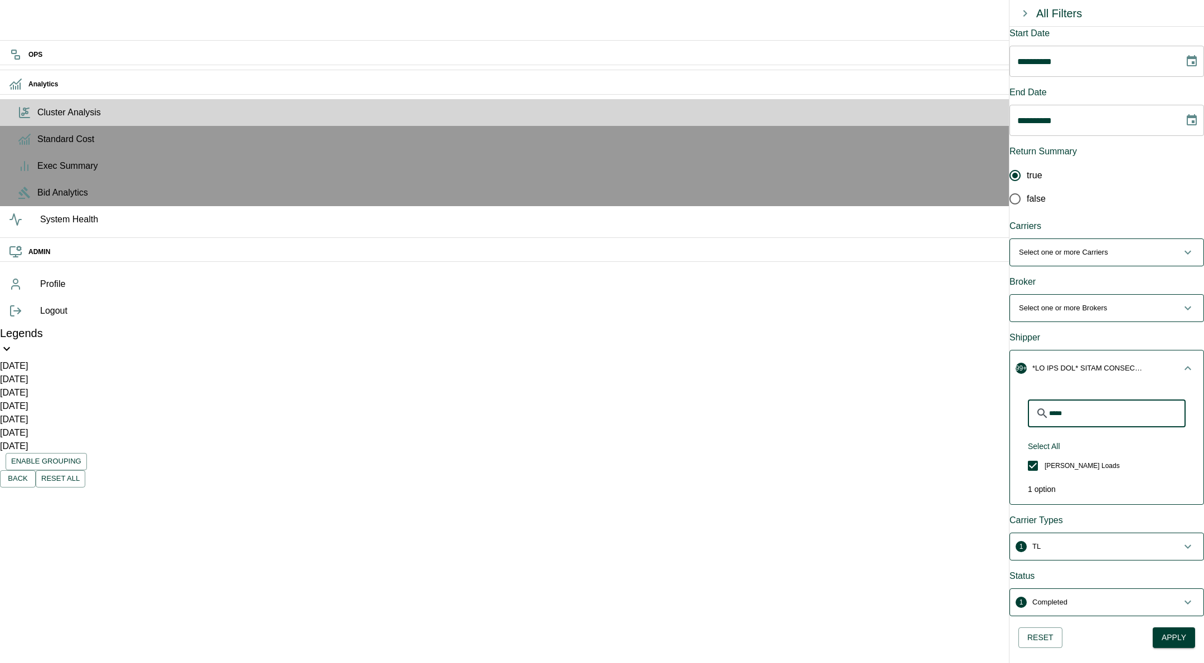
type input "*****"
click at [1185, 366] on icon "button" at bounding box center [1188, 368] width 7 height 4
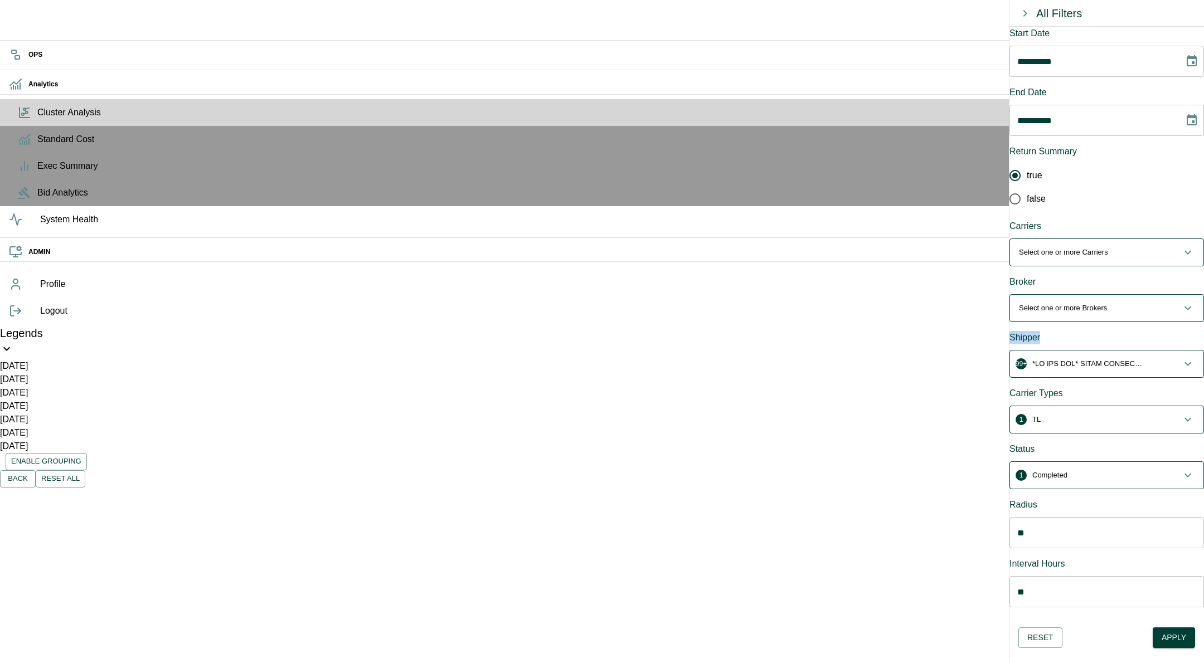
drag, startPoint x: 1016, startPoint y: 312, endPoint x: 1054, endPoint y: 312, distance: 37.9
click at [1054, 312] on div "**********" at bounding box center [1107, 323] width 195 height 592
click at [1054, 331] on div "Shipper" at bounding box center [1107, 337] width 195 height 13
drag, startPoint x: 1017, startPoint y: 313, endPoint x: 1061, endPoint y: 313, distance: 43.5
click at [1062, 331] on div "Shipper" at bounding box center [1107, 337] width 195 height 13
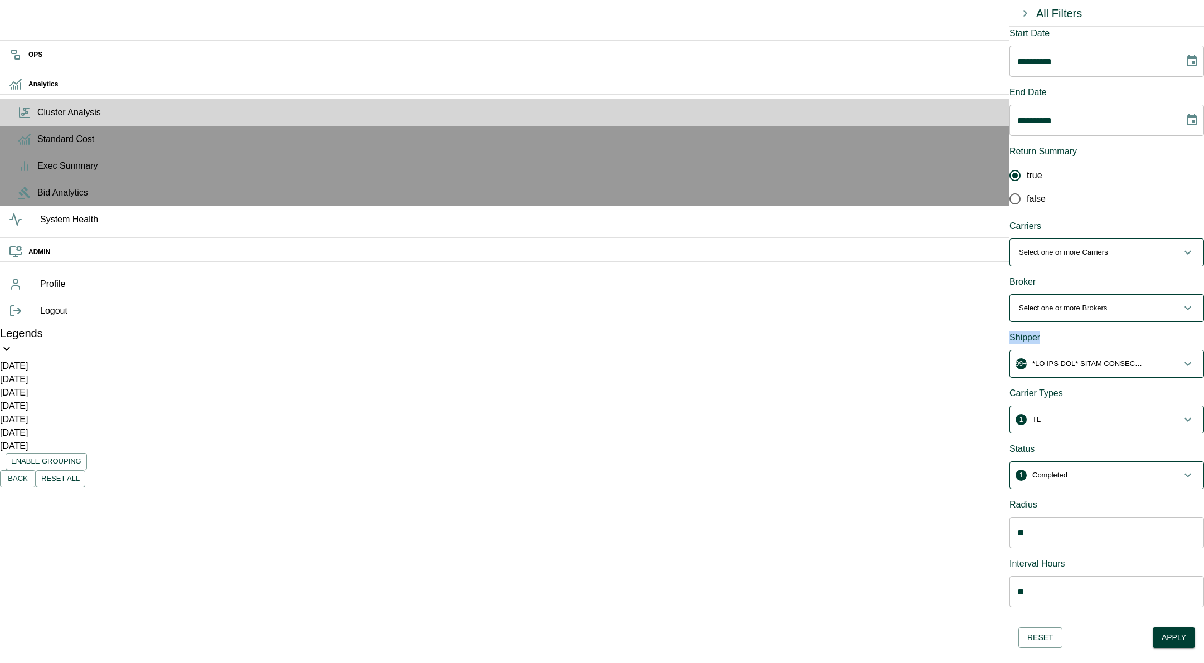
click at [1061, 331] on div "Shipper" at bounding box center [1107, 337] width 195 height 13
drag, startPoint x: 1049, startPoint y: 314, endPoint x: 1016, endPoint y: 313, distance: 33.5
click at [1016, 313] on div "**********" at bounding box center [1107, 323] width 195 height 592
click at [1124, 358] on p "button" at bounding box center [1087, 363] width 111 height 11
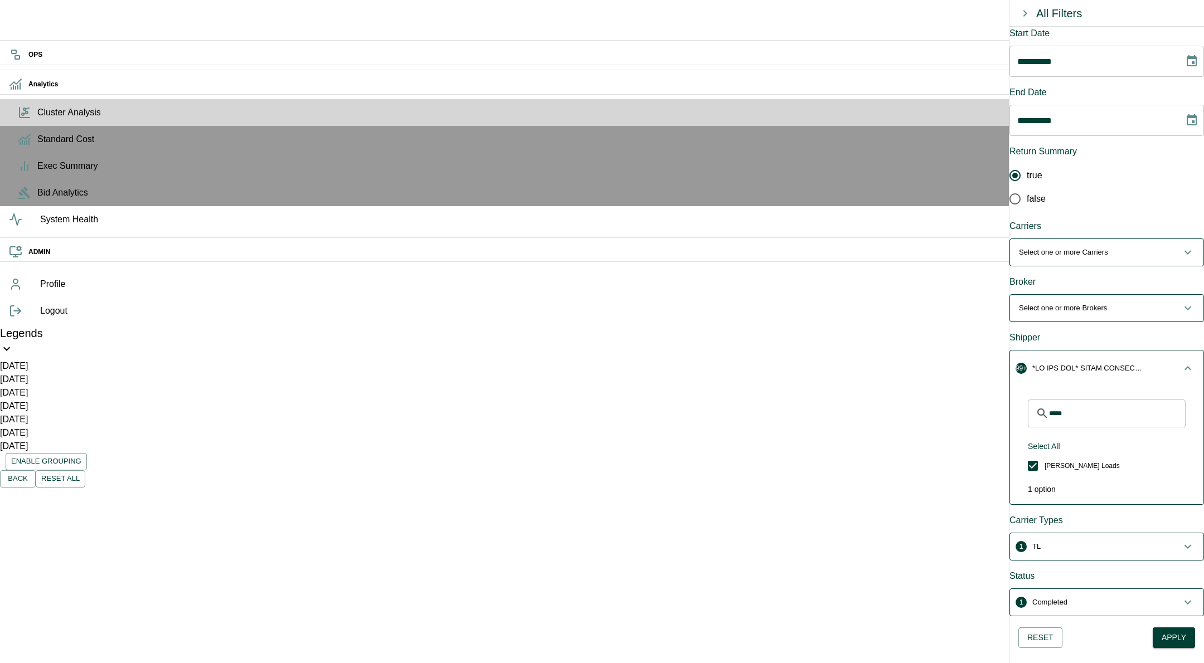
click at [1094, 400] on input "*****" at bounding box center [1117, 414] width 137 height 28
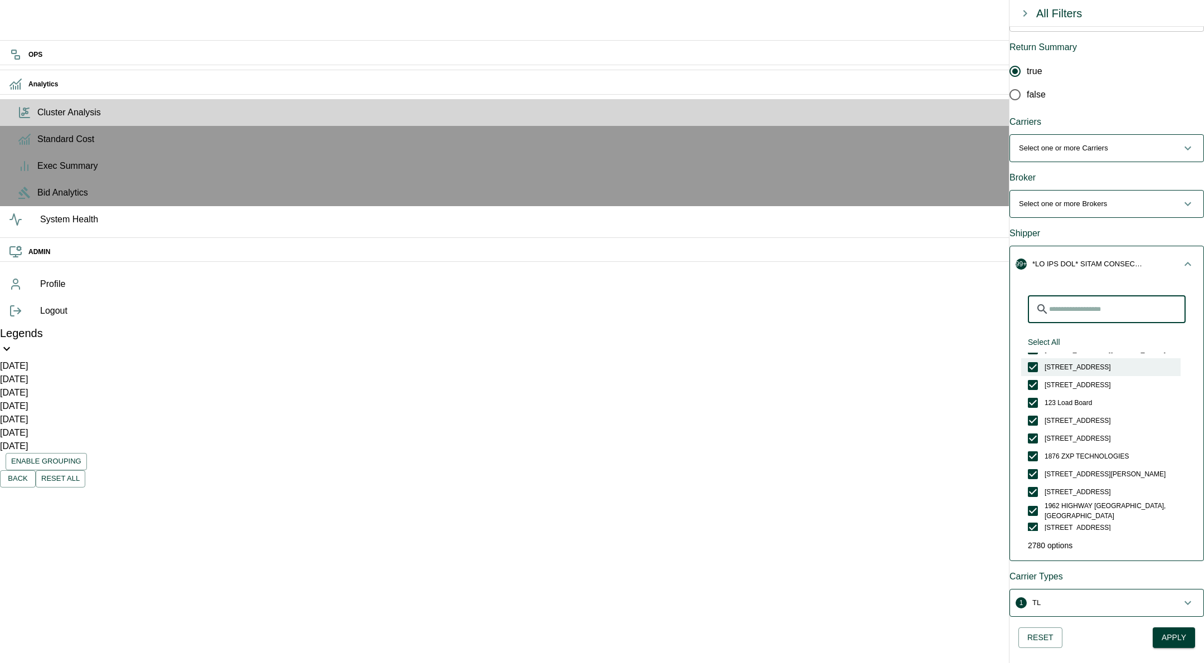
scroll to position [55, 0]
